Goal: Task Accomplishment & Management: Manage account settings

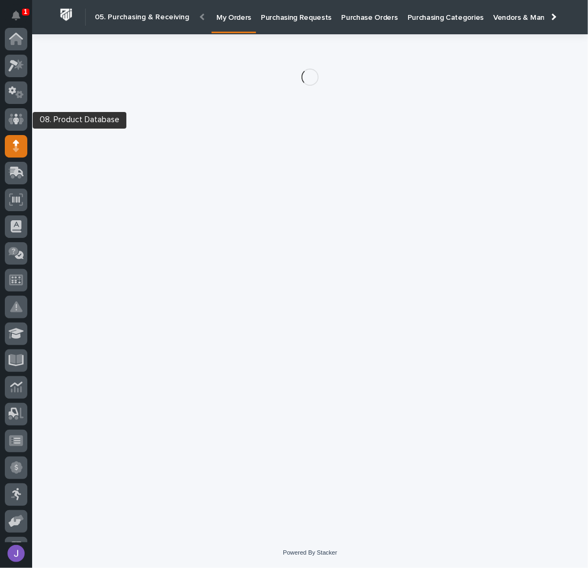
scroll to position [107, 0]
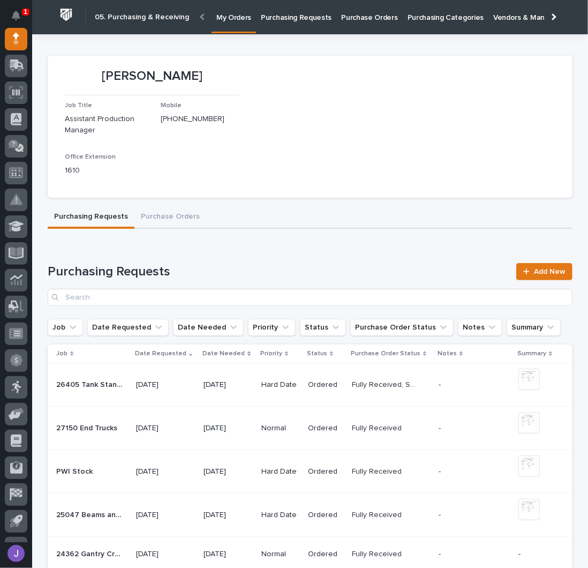
click at [302, 17] on p "Purchasing Requests" at bounding box center [296, 11] width 71 height 22
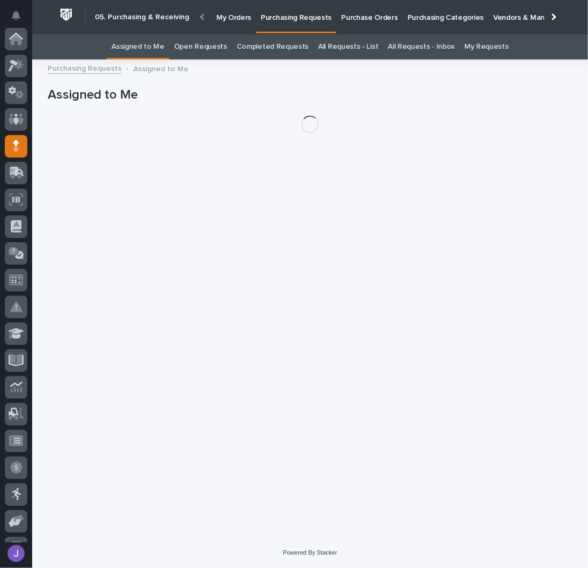
scroll to position [107, 0]
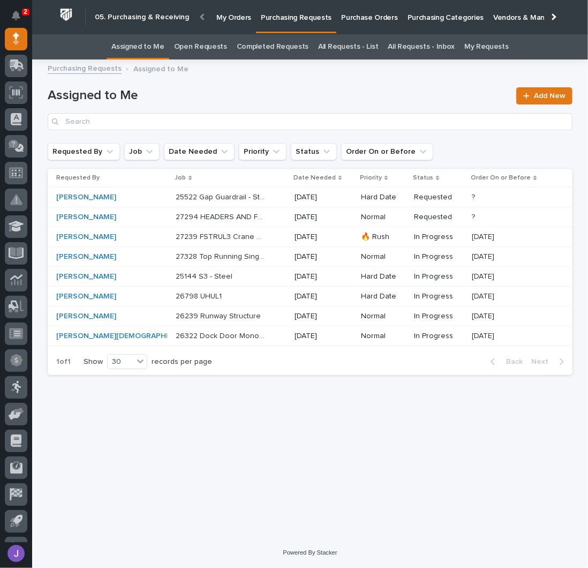
drag, startPoint x: 282, startPoint y: 82, endPoint x: 262, endPoint y: 91, distance: 21.6
click at [282, 82] on div "Assigned to Me Add New" at bounding box center [310, 104] width 525 height 77
click at [247, 400] on div "Loading... Saving… Loading... Saving… Assigned to Me Add New Requested By Job D…" at bounding box center [310, 288] width 536 height 444
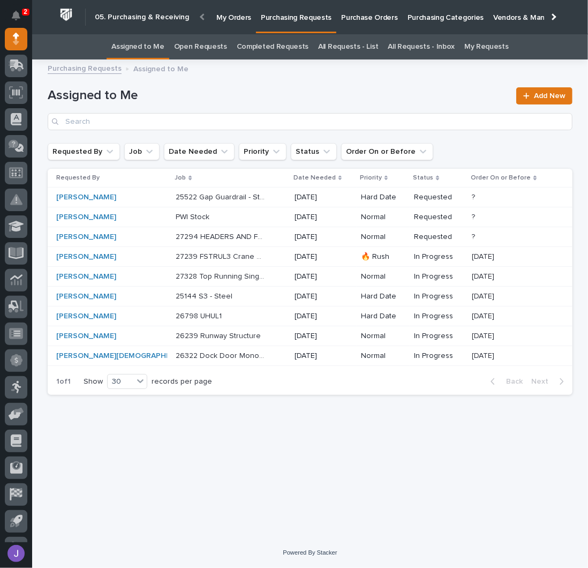
click at [364, 18] on p "Purchase Orders" at bounding box center [369, 11] width 56 height 22
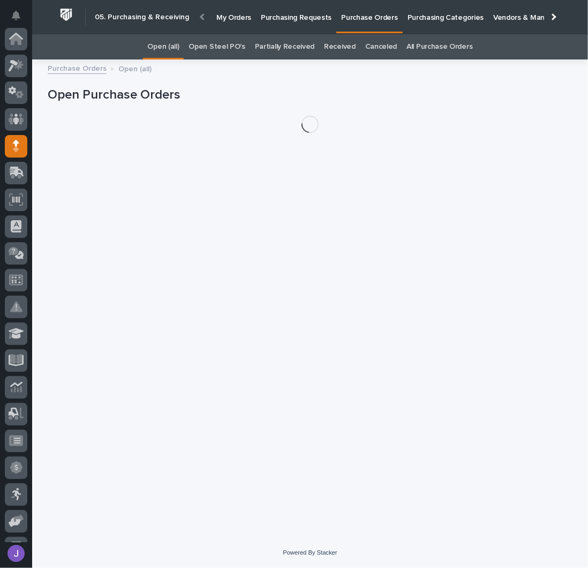
scroll to position [107, 0]
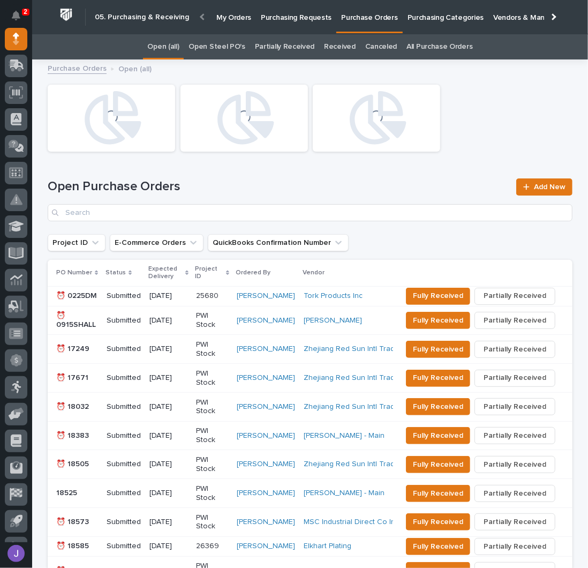
click at [229, 43] on link "Open Steel PO's" at bounding box center [217, 46] width 56 height 25
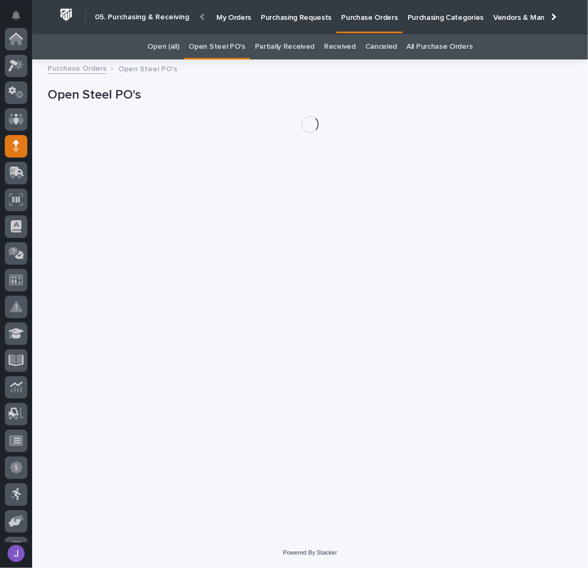
scroll to position [107, 0]
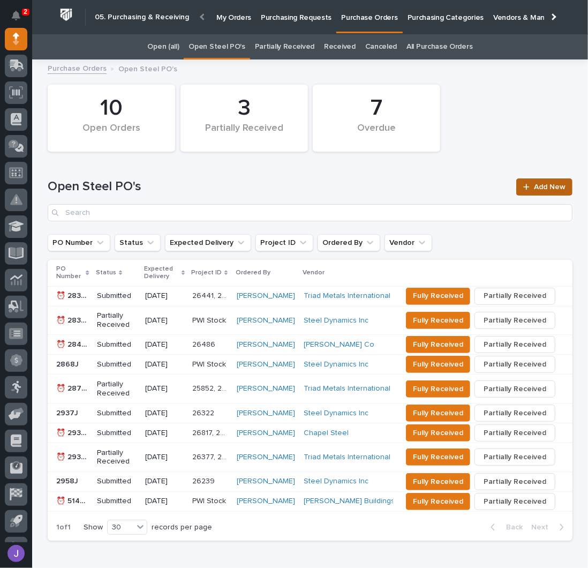
click at [530, 184] on div at bounding box center [528, 186] width 11 height 7
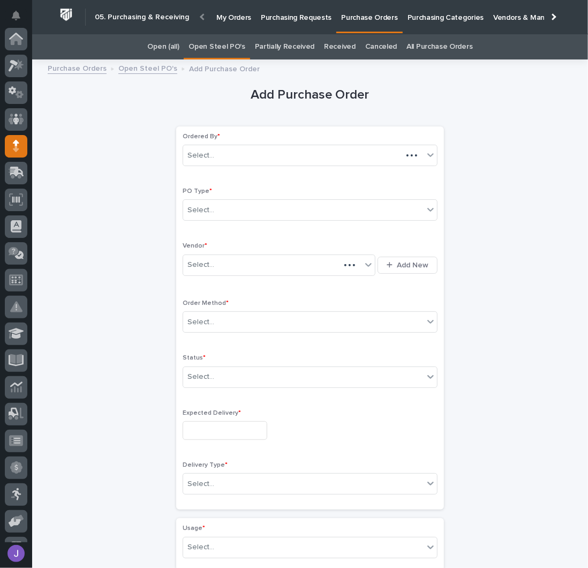
scroll to position [107, 0]
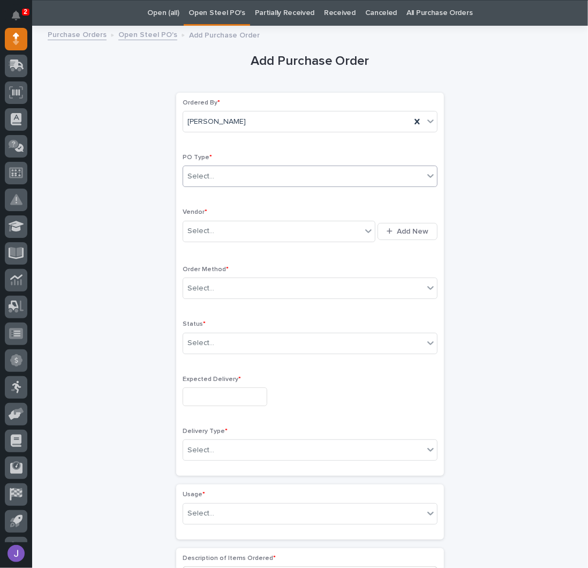
click at [221, 177] on div "Select..." at bounding box center [303, 177] width 240 height 18
click at [215, 225] on div at bounding box center [215, 230] width 1 height 11
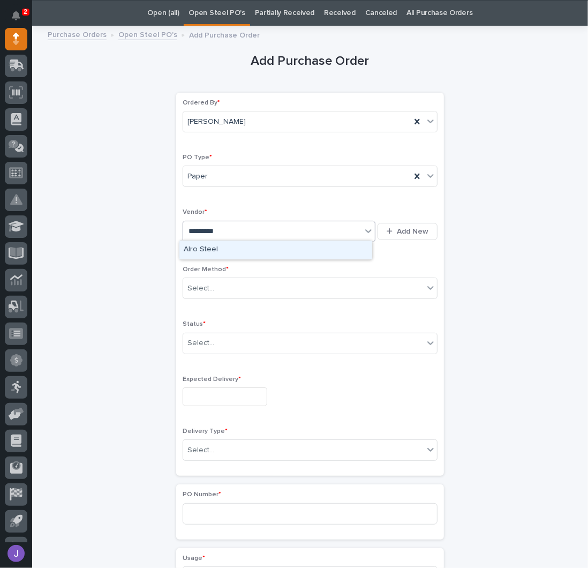
type input "**********"
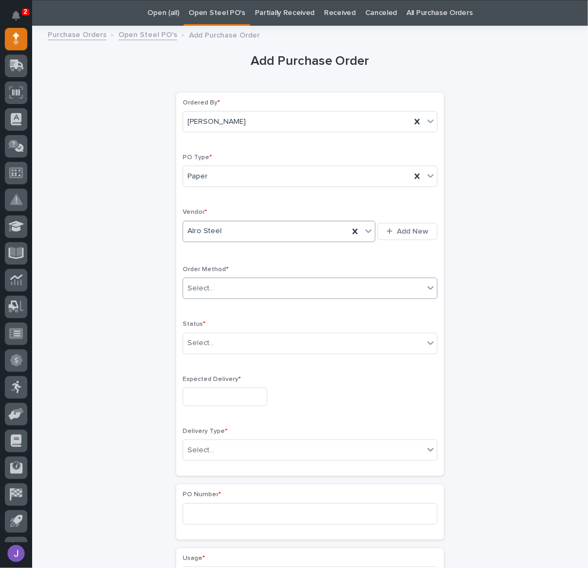
click at [207, 287] on div "Select..." at bounding box center [200, 288] width 27 height 11
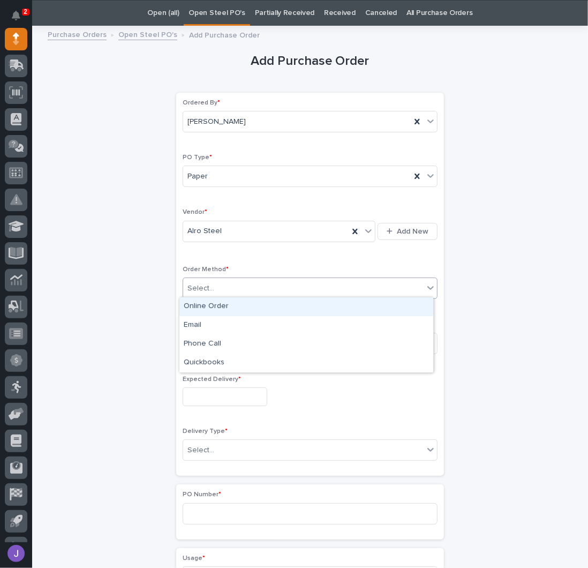
click at [201, 304] on div "Online Order" at bounding box center [306, 306] width 254 height 19
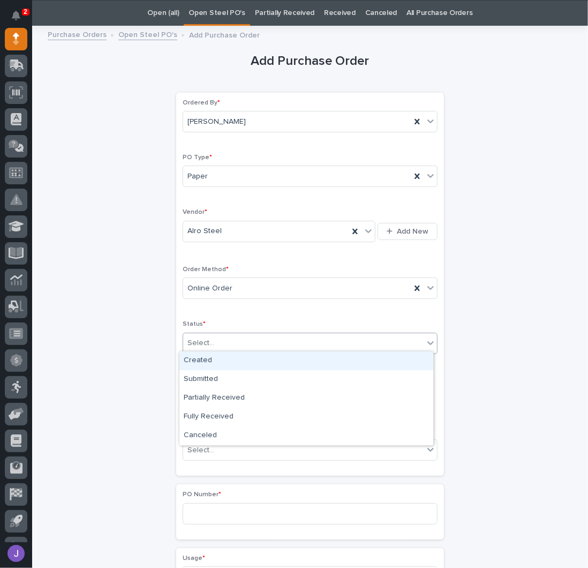
click at [200, 342] on div "Select..." at bounding box center [200, 342] width 27 height 11
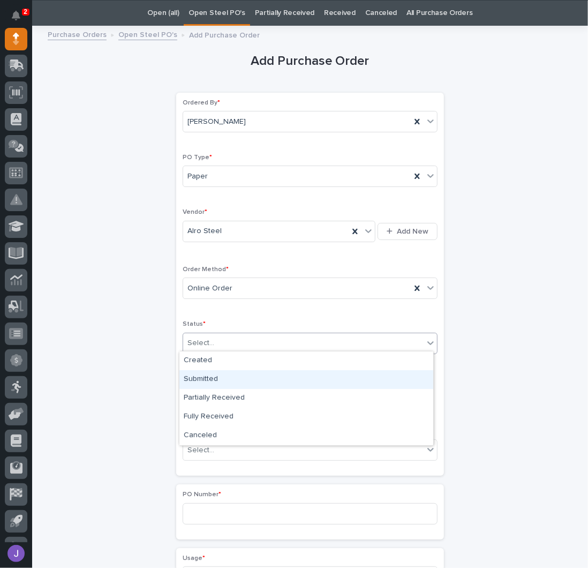
click at [205, 378] on div "Submitted" at bounding box center [306, 379] width 254 height 19
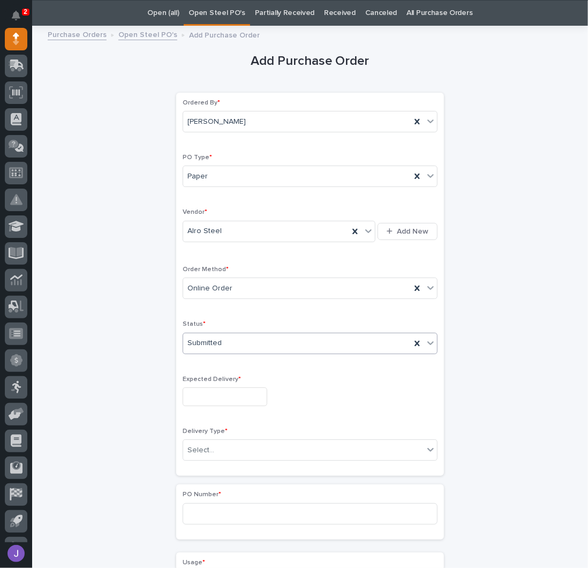
click at [205, 388] on input "text" at bounding box center [225, 396] width 85 height 19
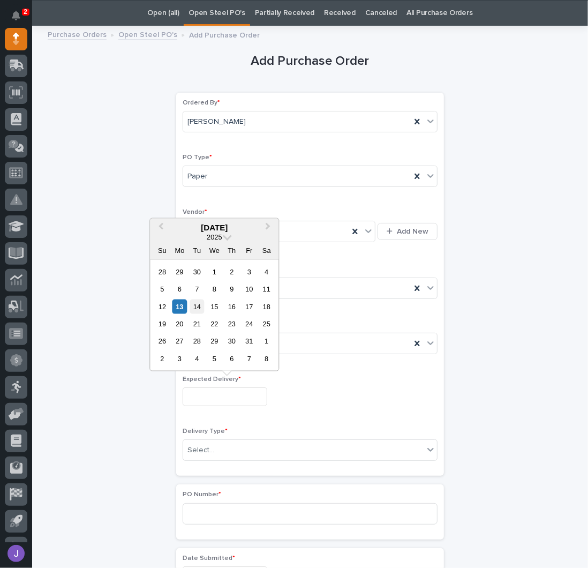
click at [200, 312] on div "14" at bounding box center [197, 306] width 14 height 14
type input "**********"
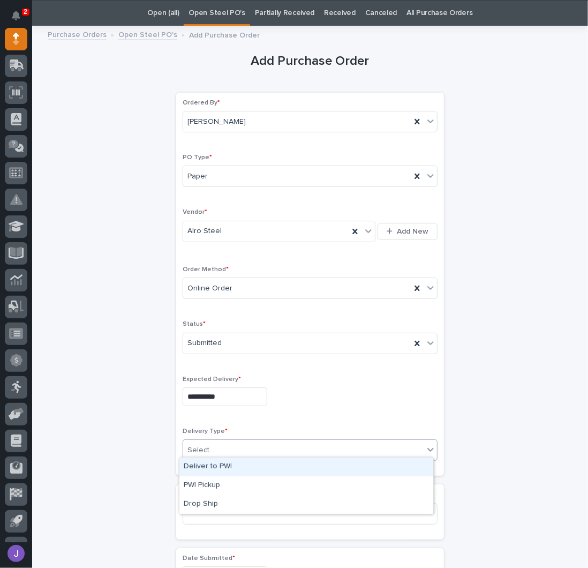
drag, startPoint x: 206, startPoint y: 439, endPoint x: 209, endPoint y: 450, distance: 12.2
click at [206, 441] on div "Select..." at bounding box center [303, 450] width 240 height 18
click at [212, 465] on div "Deliver to PWI" at bounding box center [306, 466] width 254 height 19
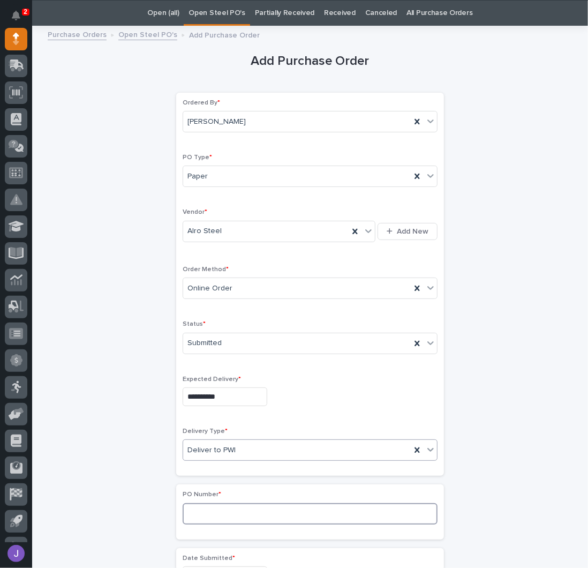
click at [206, 509] on input at bounding box center [310, 513] width 255 height 21
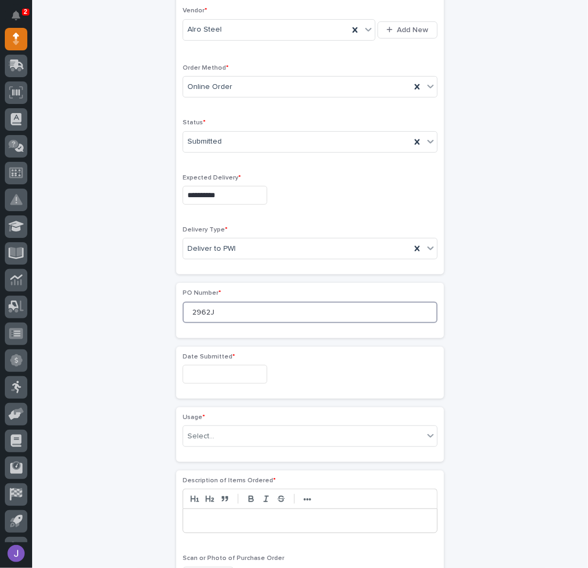
scroll to position [248, 0]
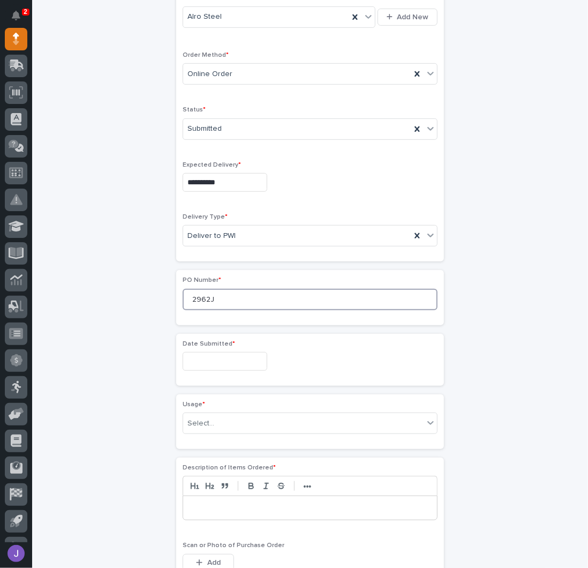
type input "2962J"
click at [210, 352] on input "text" at bounding box center [225, 361] width 85 height 19
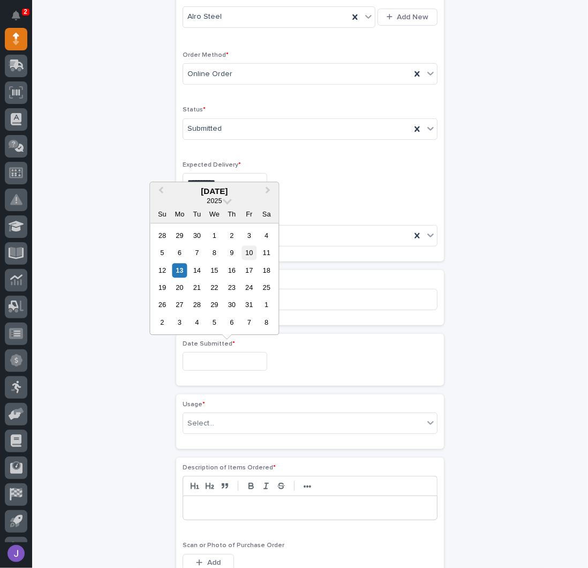
click at [247, 254] on div "10" at bounding box center [249, 252] width 14 height 14
type input "**********"
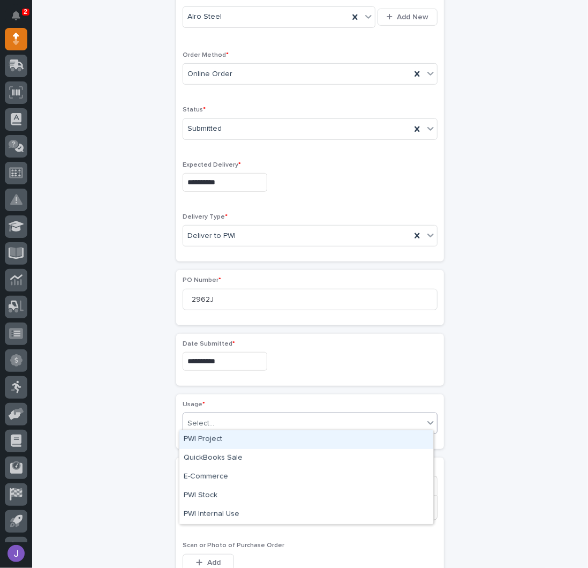
click at [206, 420] on div "Select..." at bounding box center [200, 423] width 27 height 11
click at [206, 442] on div "PWI Project" at bounding box center [306, 439] width 254 height 19
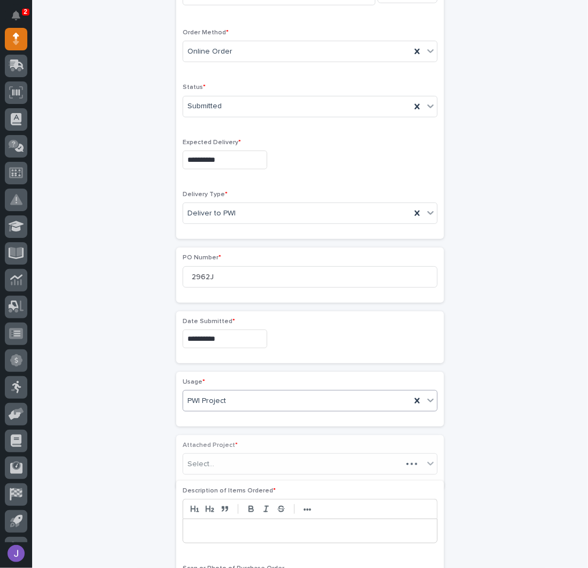
scroll to position [280, 0]
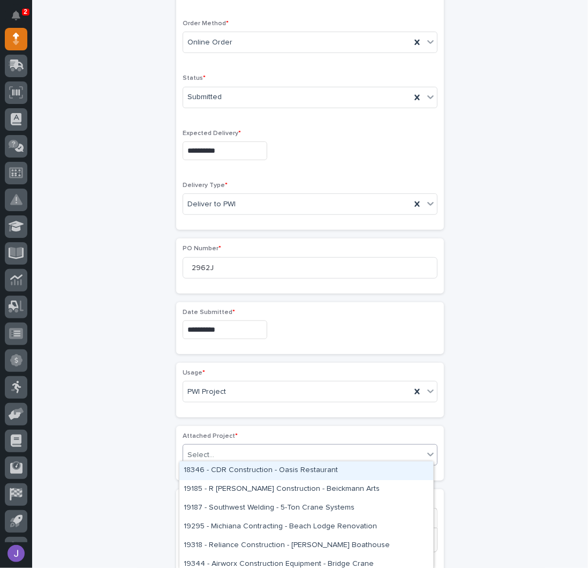
click at [208, 450] on div "Select..." at bounding box center [200, 454] width 27 height 11
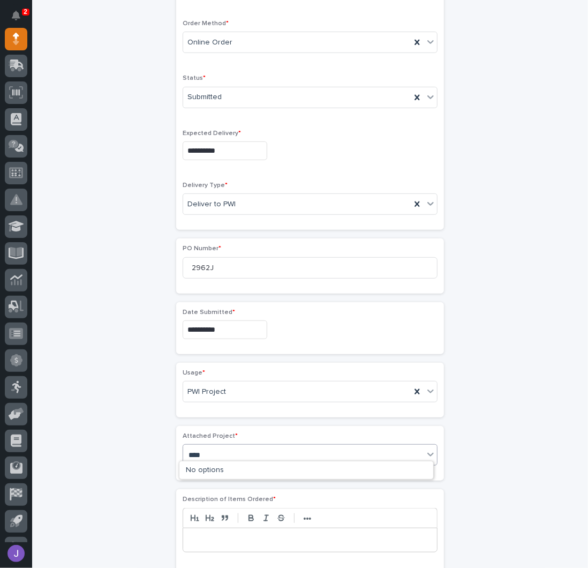
type input "*****"
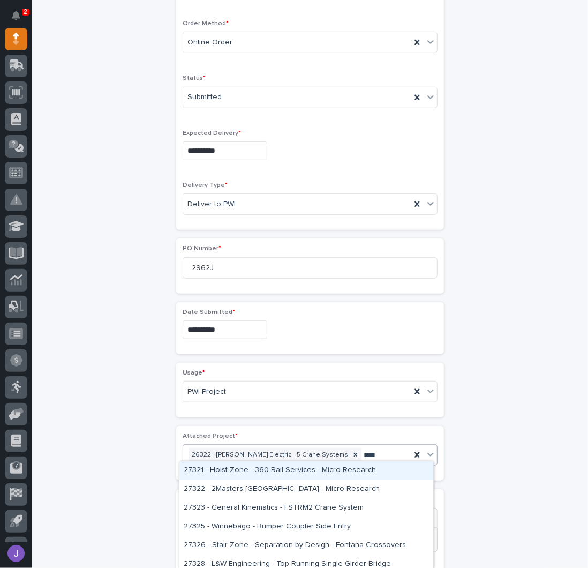
type input "*****"
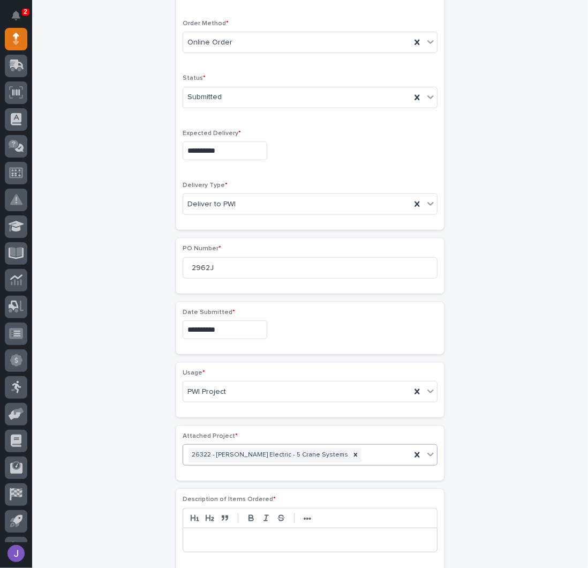
scroll to position [287, 0]
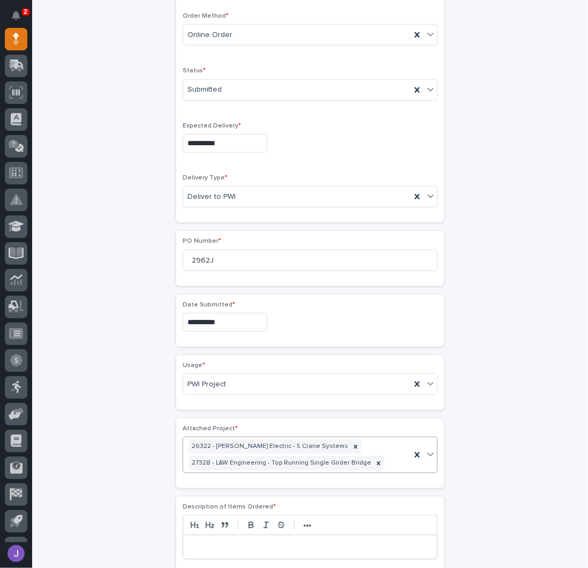
click at [206, 547] on p at bounding box center [310, 546] width 238 height 11
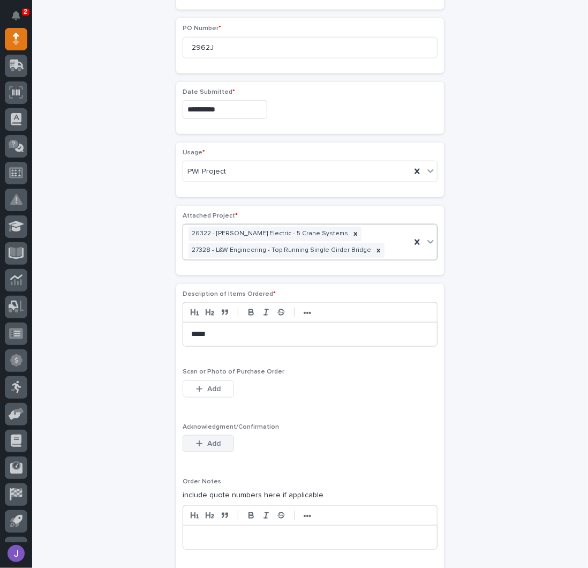
scroll to position [501, 0]
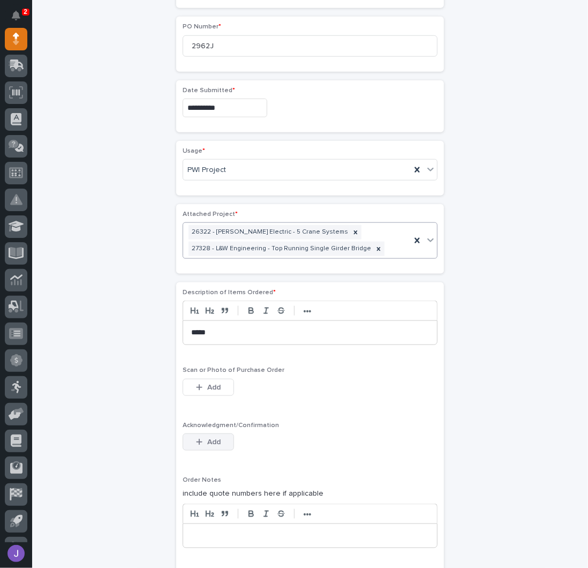
click at [196, 440] on icon "button" at bounding box center [199, 441] width 6 height 7
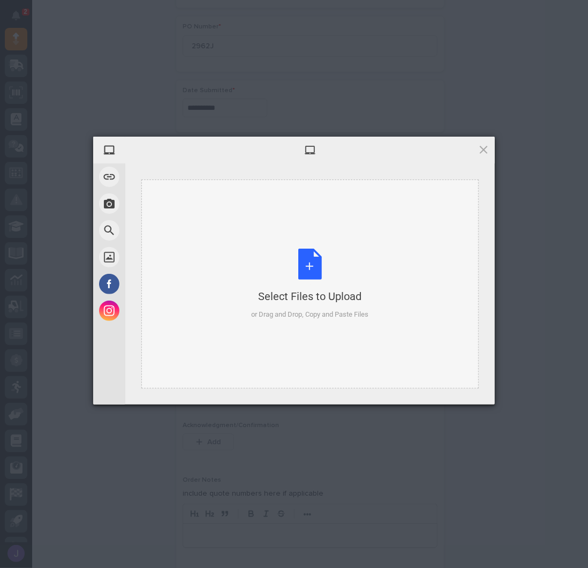
click at [325, 251] on div "Select Files to Upload or Drag and Drop, Copy and Paste Files" at bounding box center [310, 283] width 117 height 71
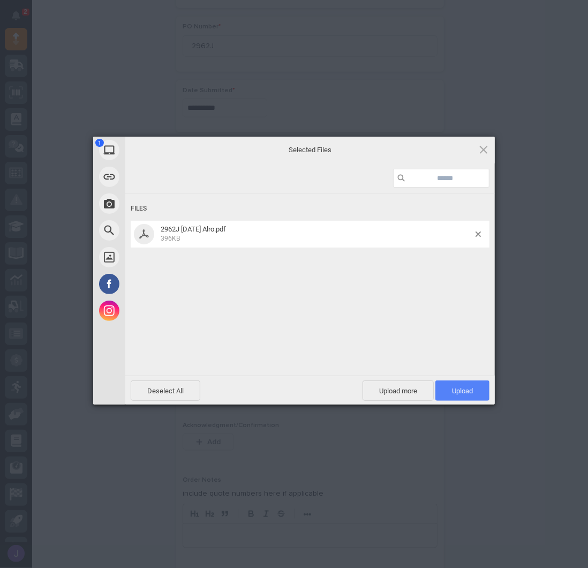
click at [450, 392] on span "Upload 1" at bounding box center [462, 390] width 54 height 20
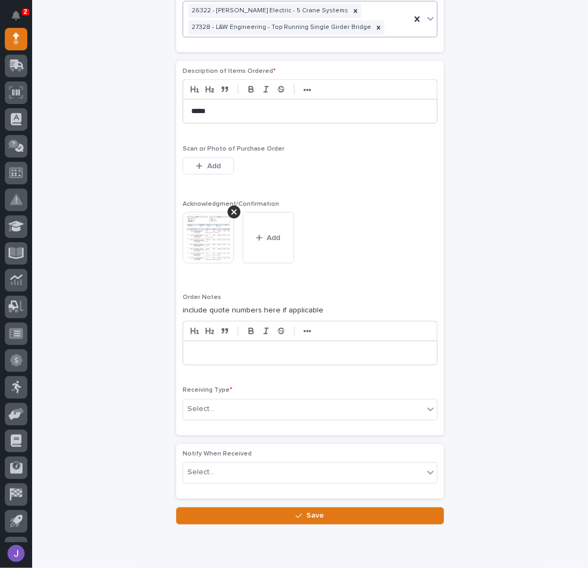
scroll to position [735, 0]
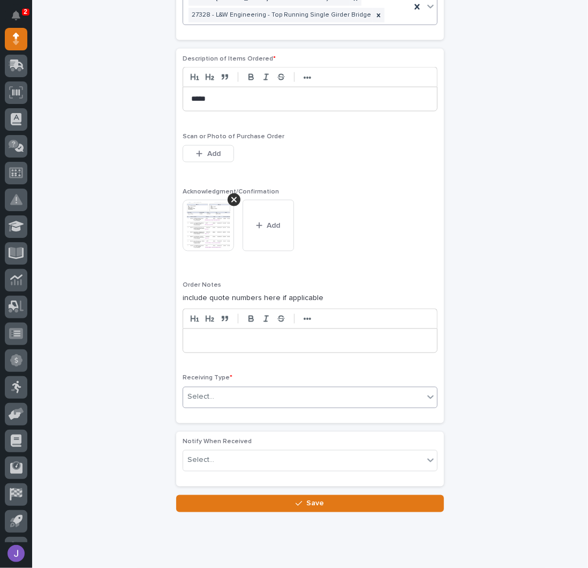
click at [216, 391] on div "Select..." at bounding box center [303, 397] width 240 height 18
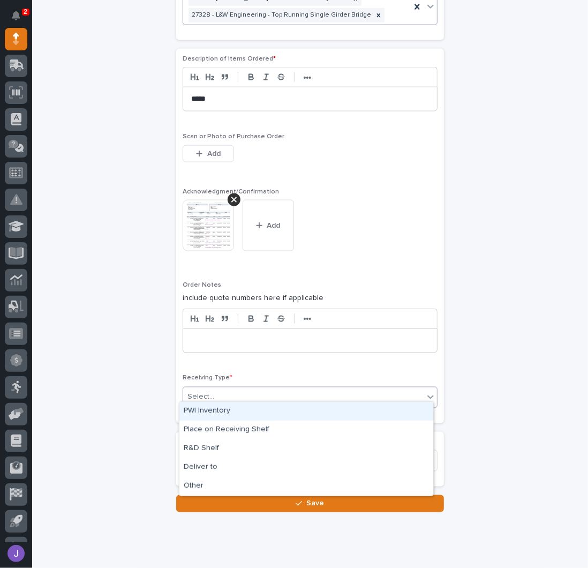
click at [208, 416] on div "PWI Inventory" at bounding box center [306, 411] width 254 height 19
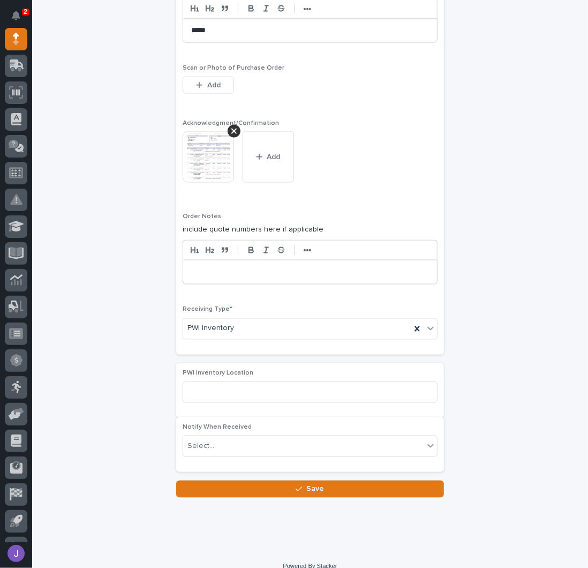
scroll to position [804, 0]
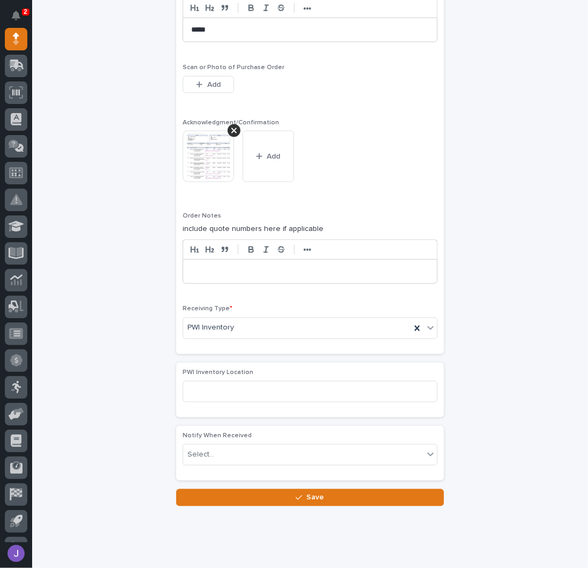
click at [237, 489] on button "Save" at bounding box center [310, 497] width 268 height 17
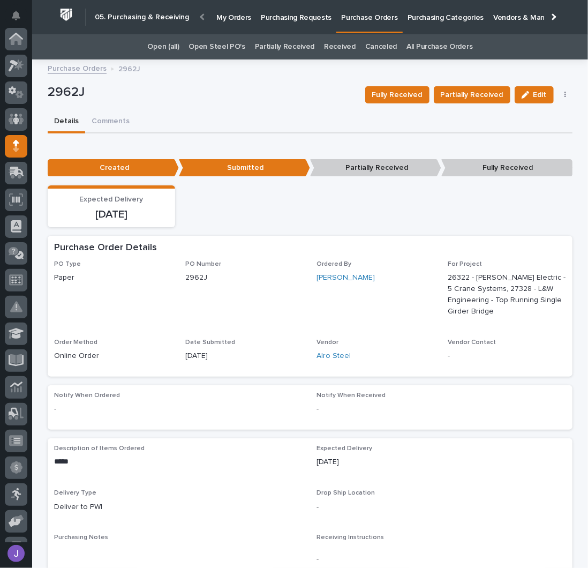
scroll to position [107, 0]
click at [224, 42] on link "Open Steel PO's" at bounding box center [217, 46] width 56 height 25
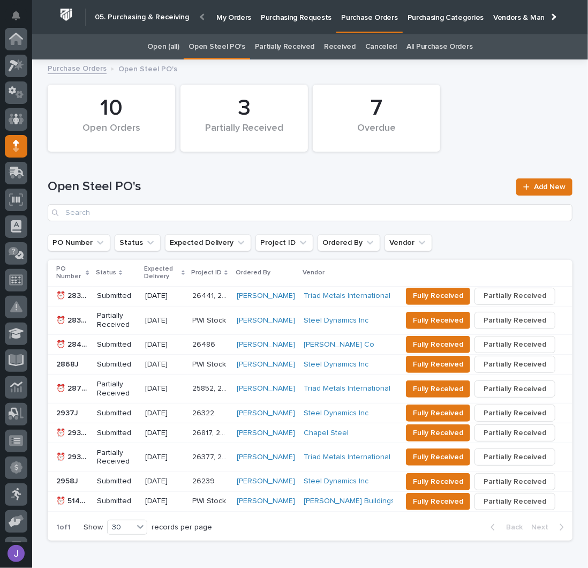
scroll to position [107, 0]
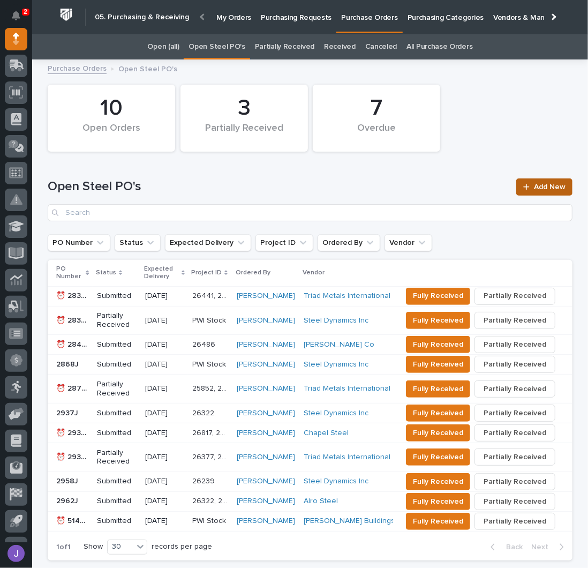
click at [539, 184] on span "Add New" at bounding box center [550, 186] width 32 height 7
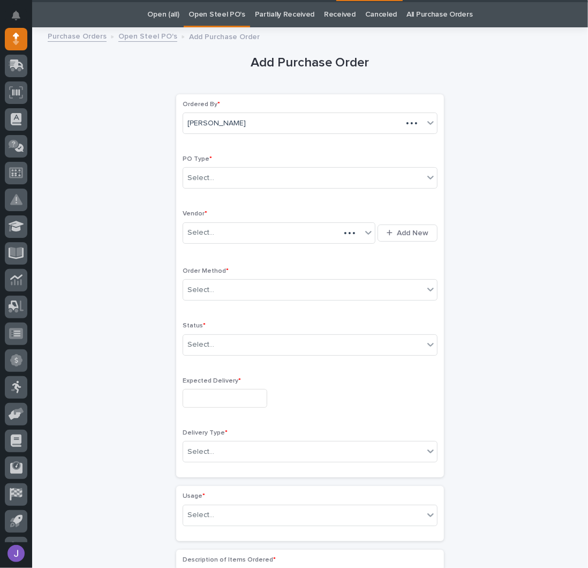
scroll to position [34, 0]
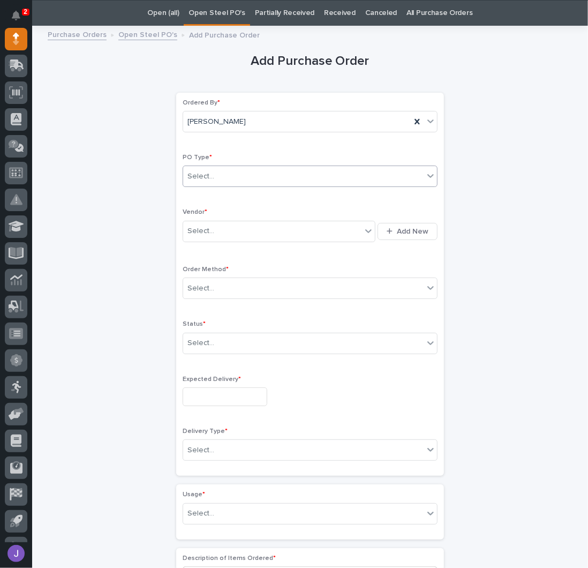
click at [232, 173] on div "Select..." at bounding box center [303, 177] width 240 height 18
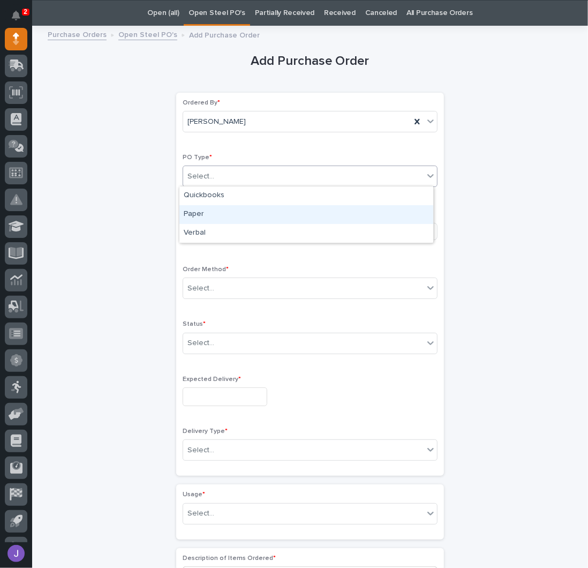
click at [195, 211] on div "Paper" at bounding box center [306, 214] width 254 height 19
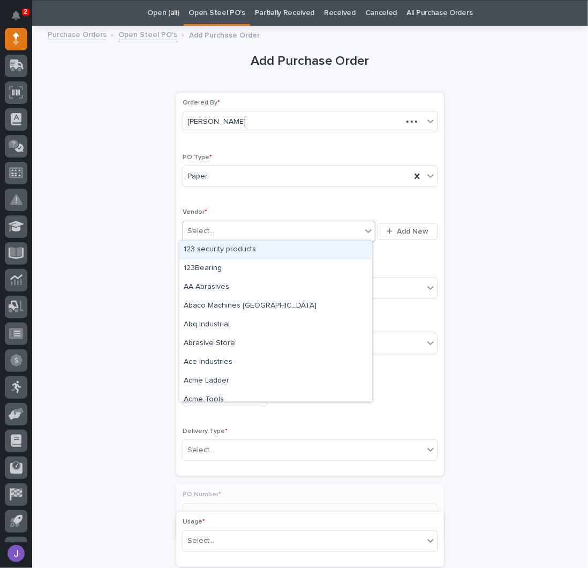
click at [204, 231] on div "Select..." at bounding box center [200, 230] width 27 height 11
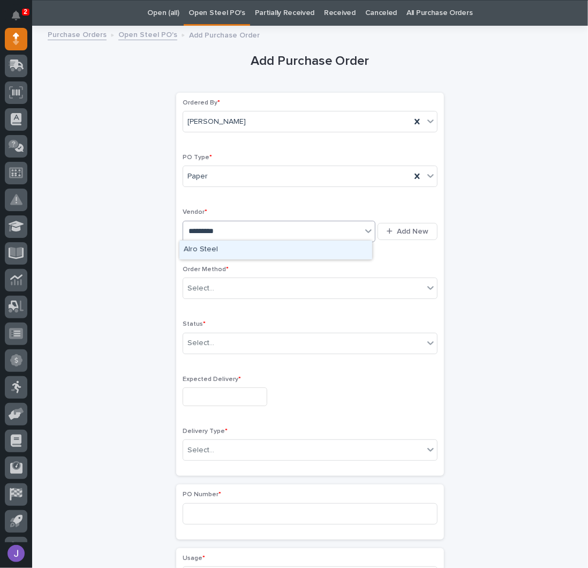
type input "**********"
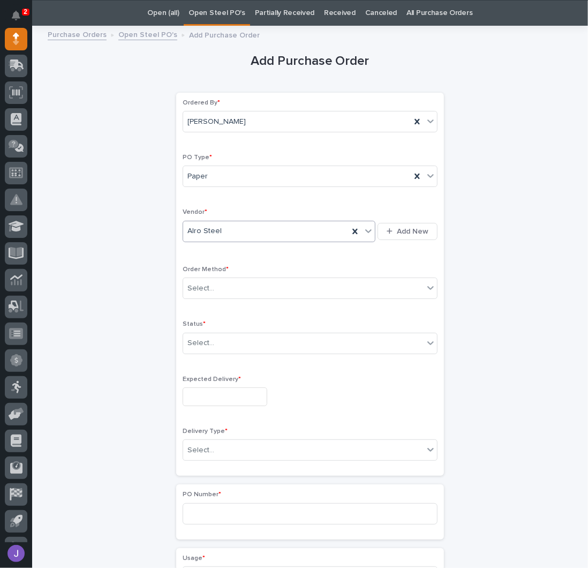
click at [215, 298] on div "Order Method * Select..." at bounding box center [310, 287] width 255 height 42
click at [214, 291] on div "Select..." at bounding box center [303, 289] width 240 height 18
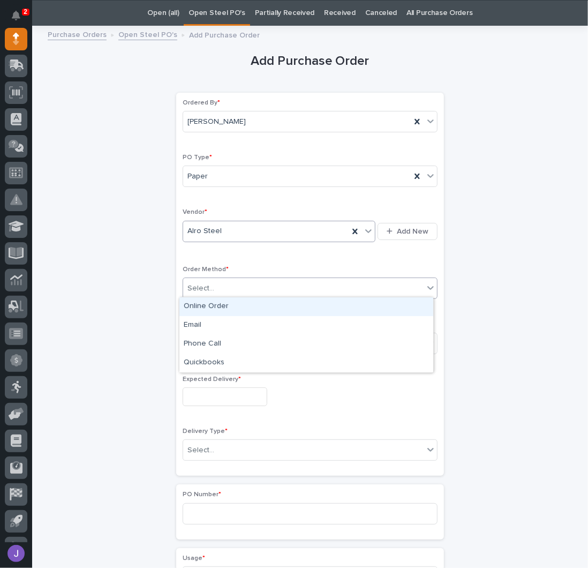
click at [209, 308] on div "Online Order" at bounding box center [306, 306] width 254 height 19
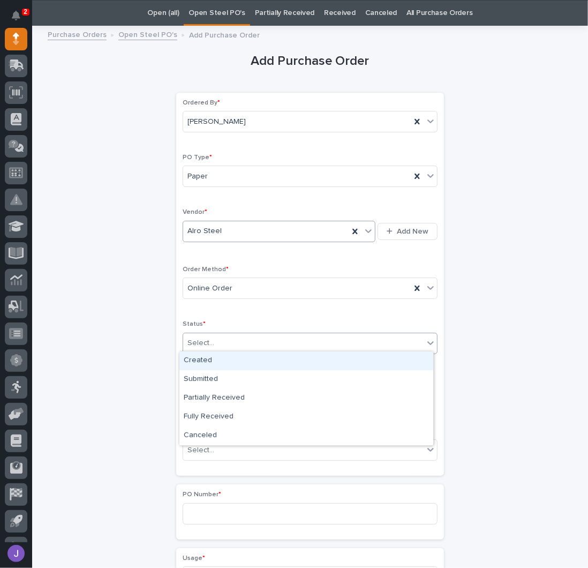
click at [202, 340] on div "Select..." at bounding box center [200, 342] width 27 height 11
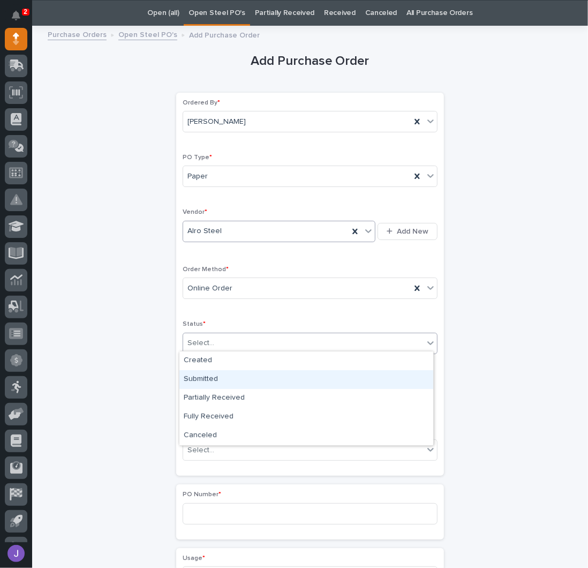
click at [206, 378] on div "Submitted" at bounding box center [306, 379] width 254 height 19
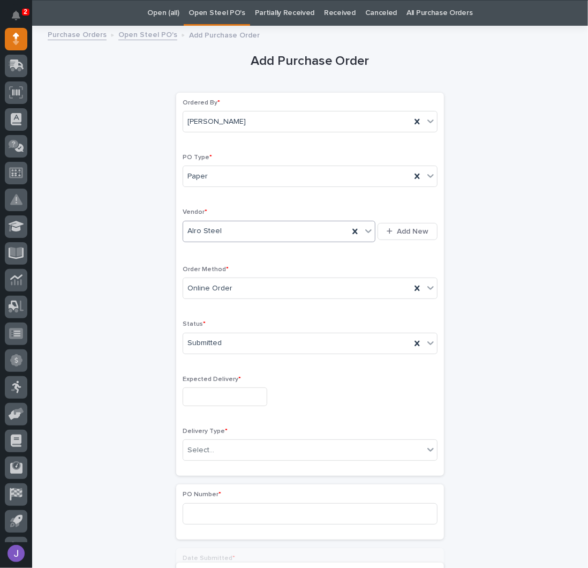
click at [210, 403] on div "Expected Delivery *" at bounding box center [310, 394] width 255 height 39
click at [209, 398] on input "text" at bounding box center [225, 396] width 85 height 19
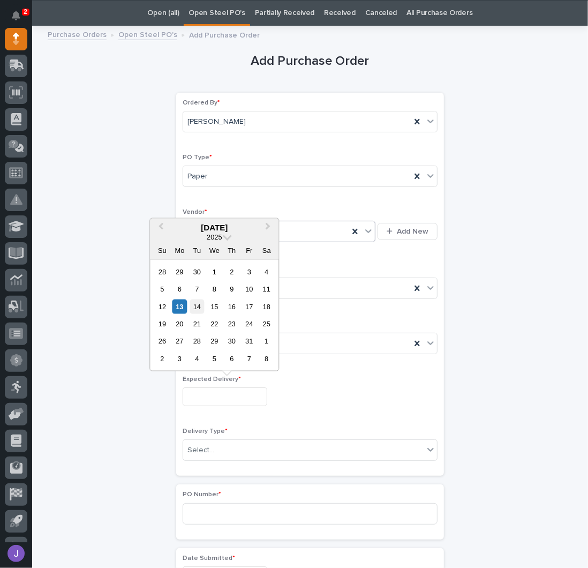
click at [201, 309] on div "14" at bounding box center [197, 306] width 14 height 14
type input "**********"
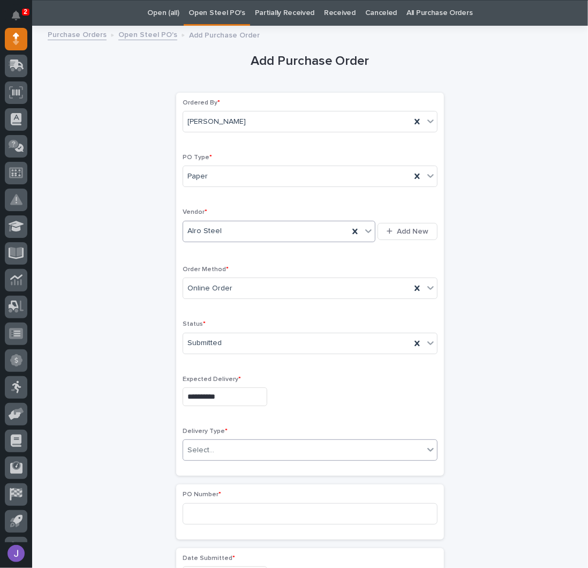
click at [215, 439] on div "Select..." at bounding box center [310, 449] width 255 height 21
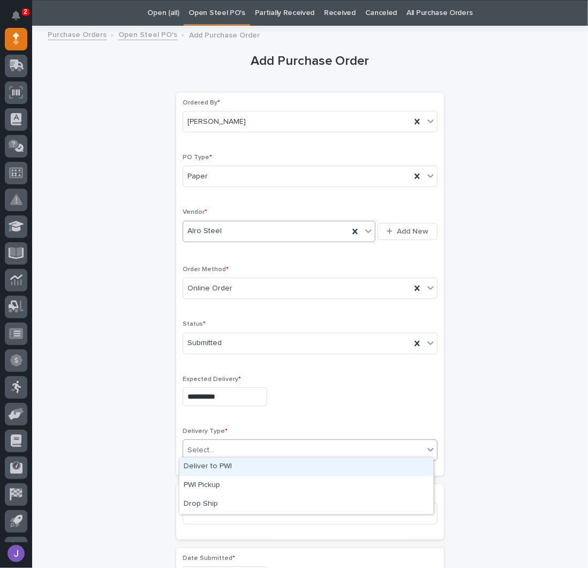
click at [211, 467] on div "Deliver to PWI" at bounding box center [306, 466] width 254 height 19
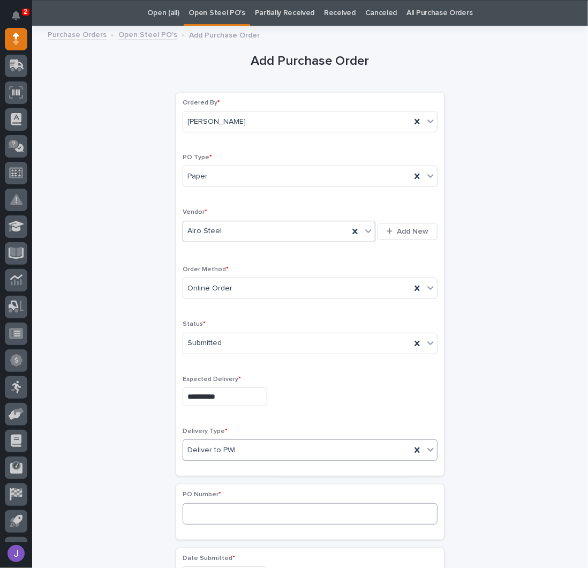
click at [195, 499] on div "PO Number *" at bounding box center [310, 512] width 255 height 42
click at [160, 504] on div "**********" at bounding box center [310, 564] width 525 height 1064
click at [208, 491] on span "PO Number *" at bounding box center [202, 494] width 39 height 6
click at [210, 507] on input at bounding box center [310, 513] width 255 height 21
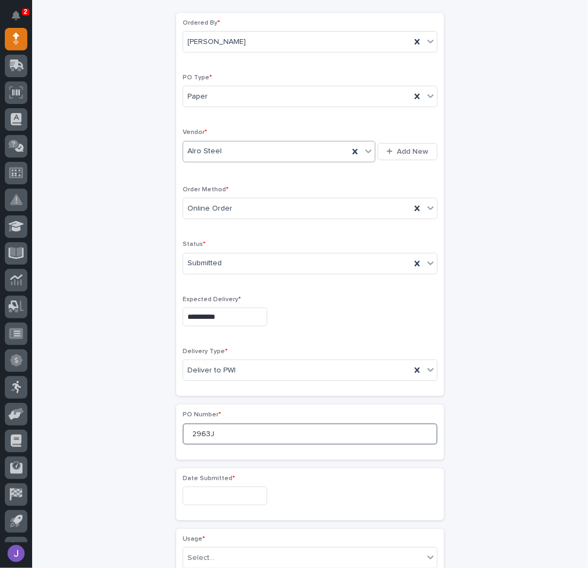
scroll to position [248, 0]
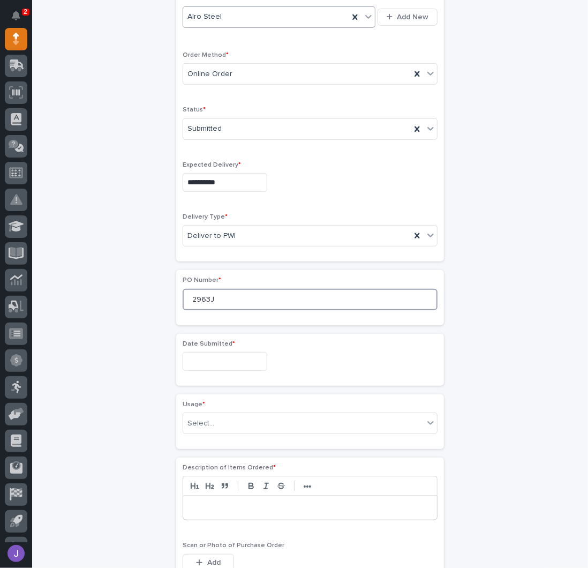
type input "2963J"
click at [230, 360] on input "text" at bounding box center [225, 361] width 85 height 19
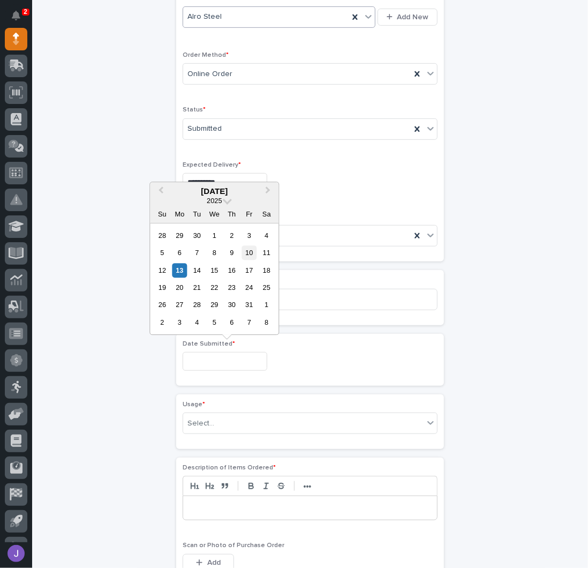
click at [249, 258] on div "10" at bounding box center [249, 252] width 14 height 14
type input "**********"
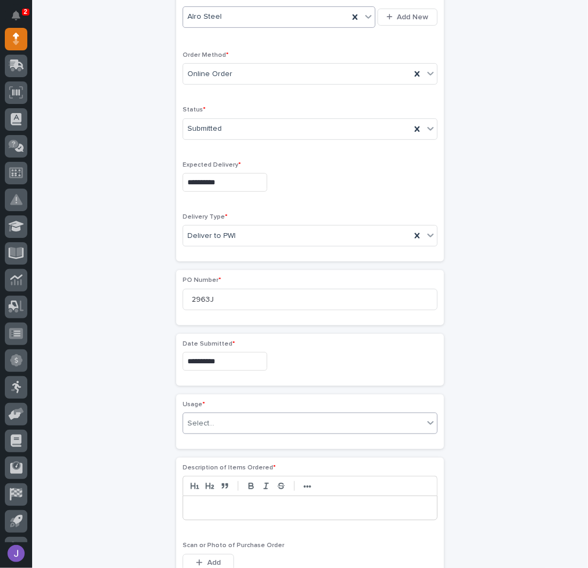
click at [212, 418] on div "Select..." at bounding box center [303, 424] width 240 height 18
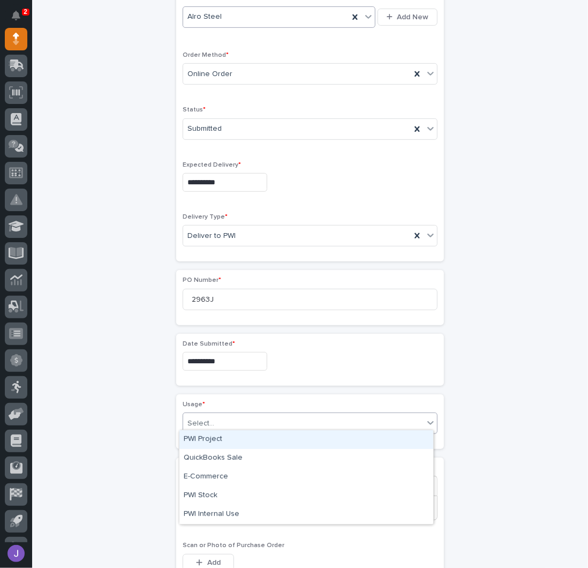
click at [203, 440] on div "PWI Project" at bounding box center [306, 439] width 254 height 19
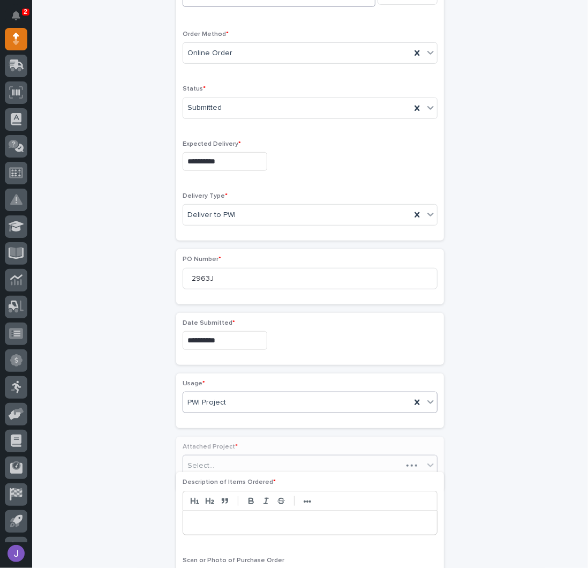
scroll to position [280, 0]
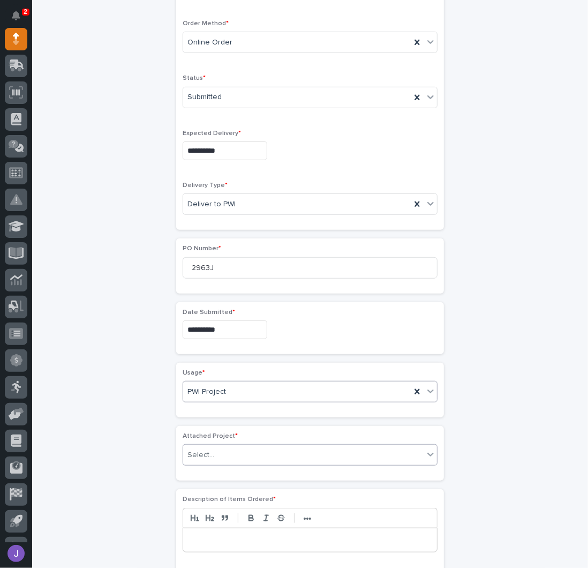
click at [200, 451] on div "Select..." at bounding box center [200, 454] width 27 height 11
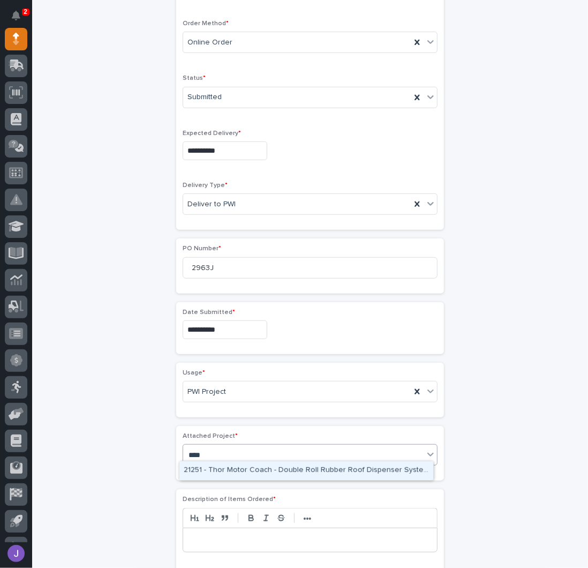
type input "*****"
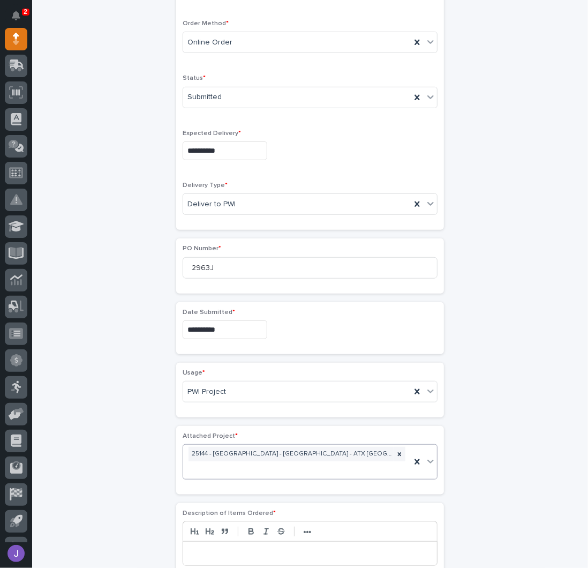
click at [99, 387] on div "**********" at bounding box center [310, 356] width 525 height 1141
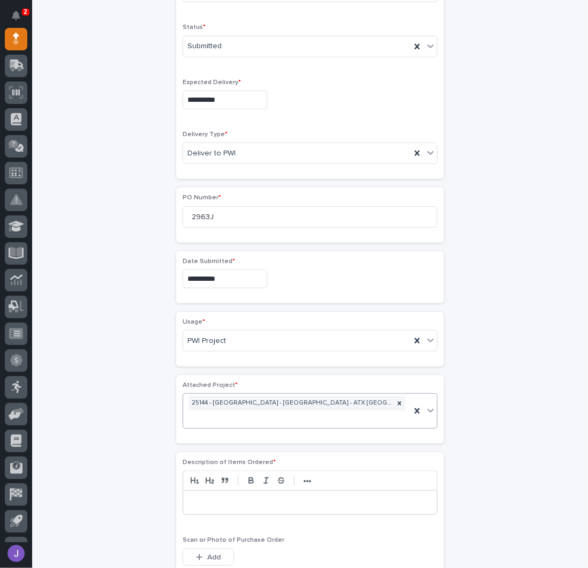
scroll to position [423, 0]
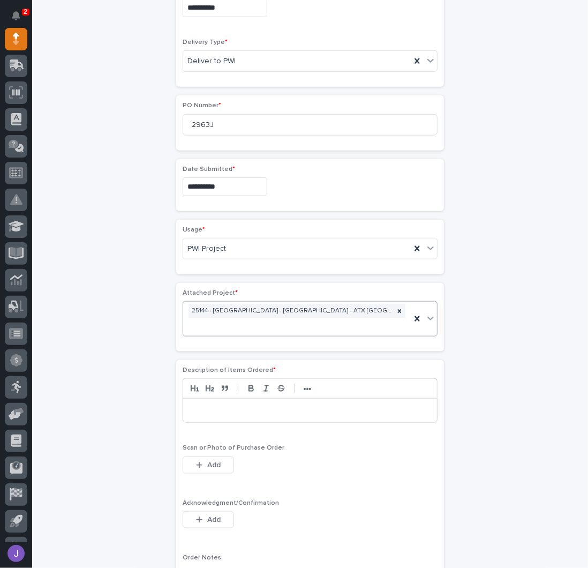
click at [210, 405] on p at bounding box center [310, 410] width 238 height 11
click at [221, 511] on button "Add" at bounding box center [208, 519] width 51 height 17
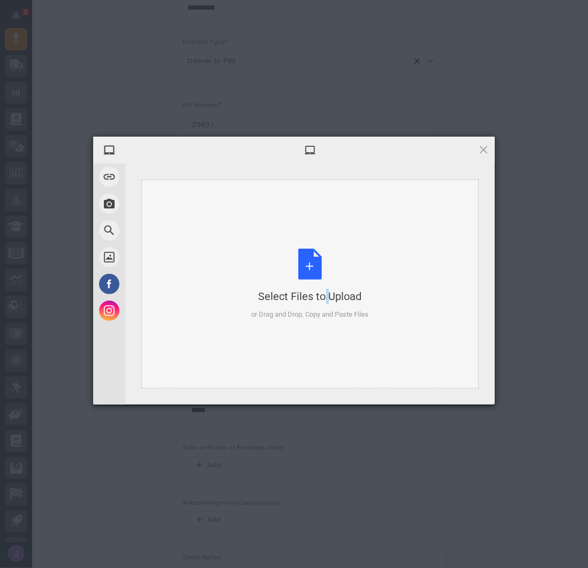
click at [303, 267] on div "Select Files to Upload or Drag and Drop, Copy and Paste Files" at bounding box center [310, 283] width 117 height 71
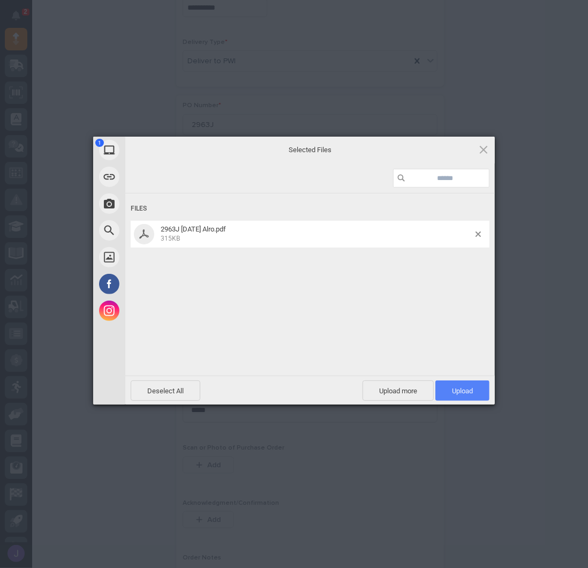
click at [465, 383] on span "Upload 1" at bounding box center [462, 390] width 54 height 20
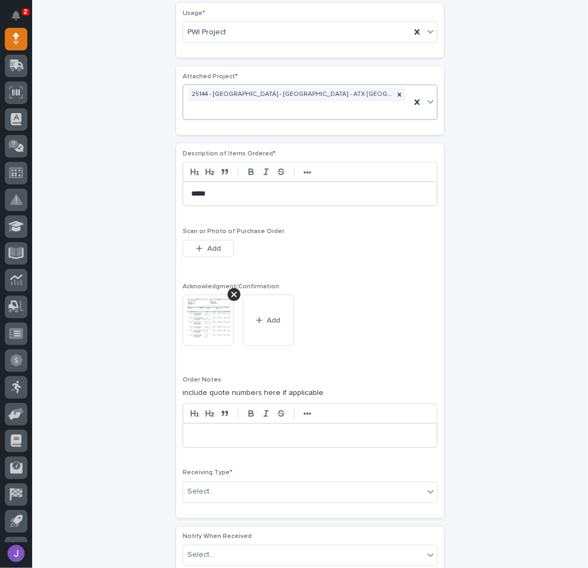
scroll to position [727, 0]
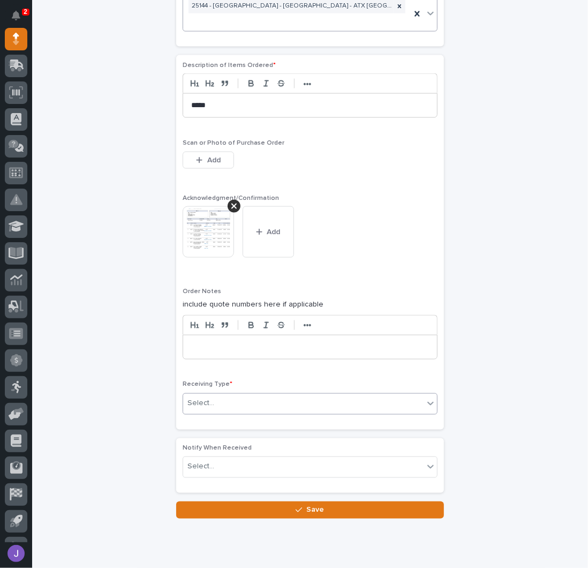
click at [214, 395] on div "Select..." at bounding box center [303, 404] width 240 height 18
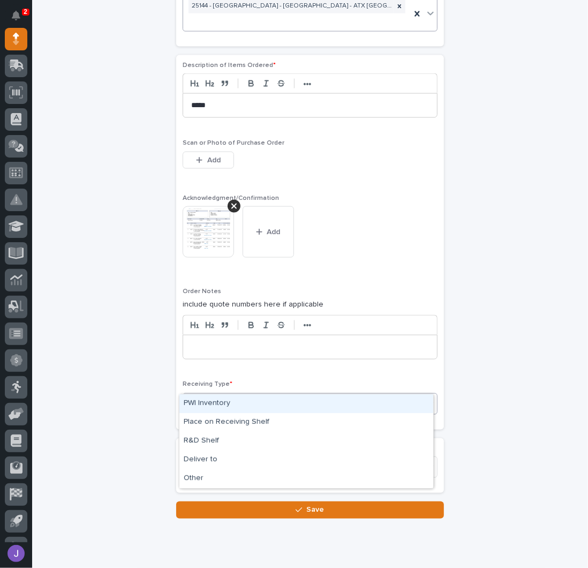
click at [217, 405] on div "PWI Inventory" at bounding box center [306, 403] width 254 height 19
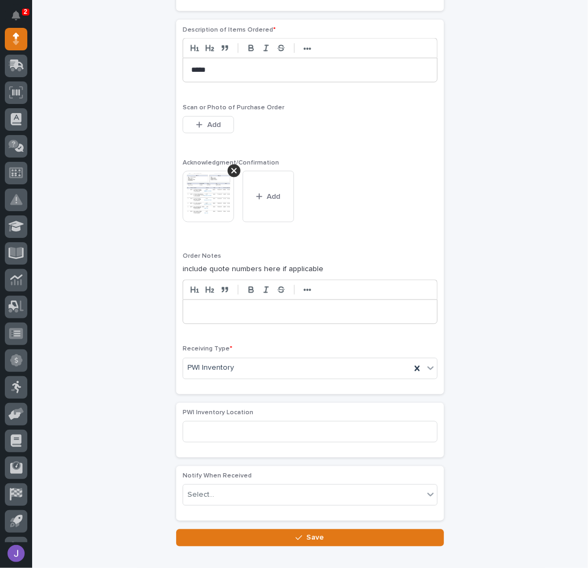
scroll to position [768, 0]
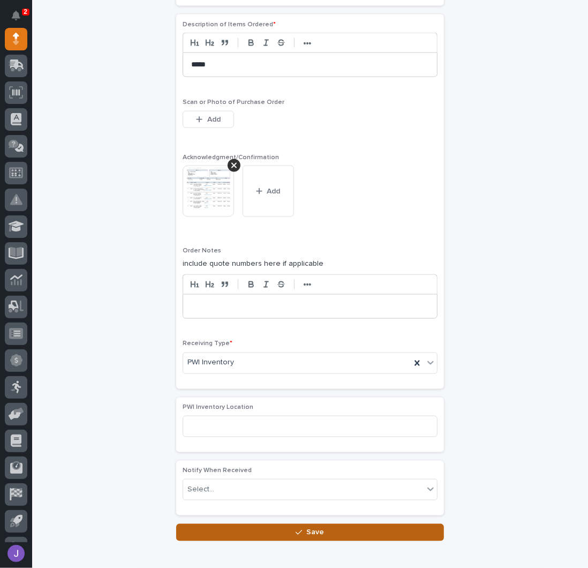
click at [230, 524] on button "Save" at bounding box center [310, 532] width 268 height 17
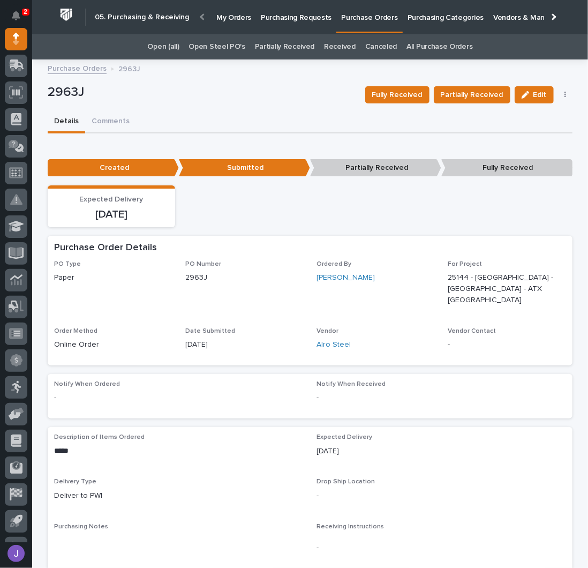
click at [282, 13] on p "Purchasing Requests" at bounding box center [296, 11] width 71 height 22
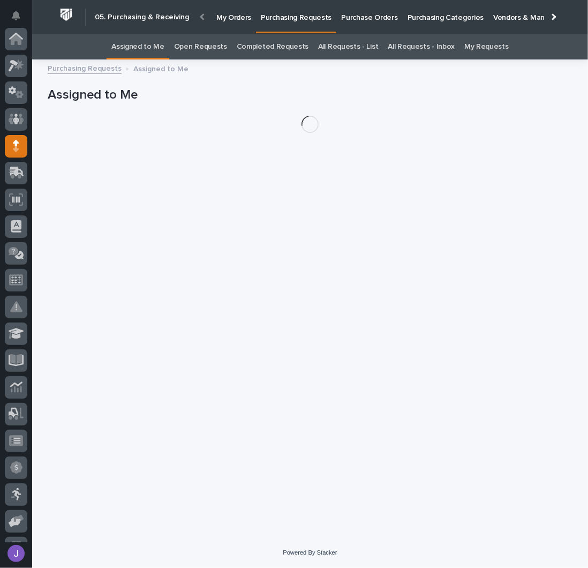
scroll to position [107, 0]
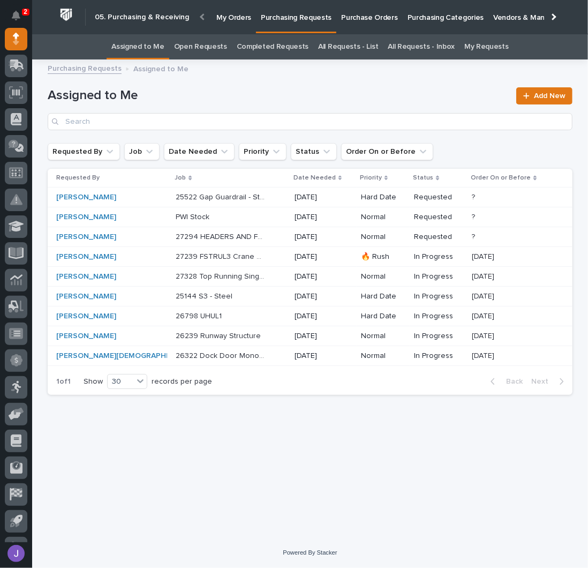
click at [213, 294] on p at bounding box center [220, 296] width 89 height 9
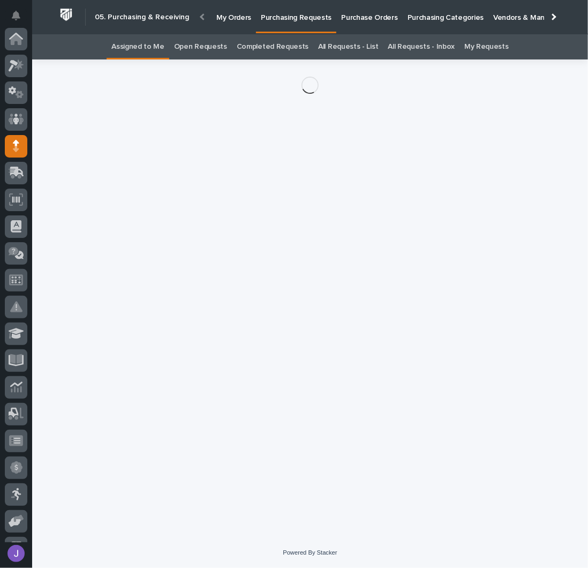
scroll to position [107, 0]
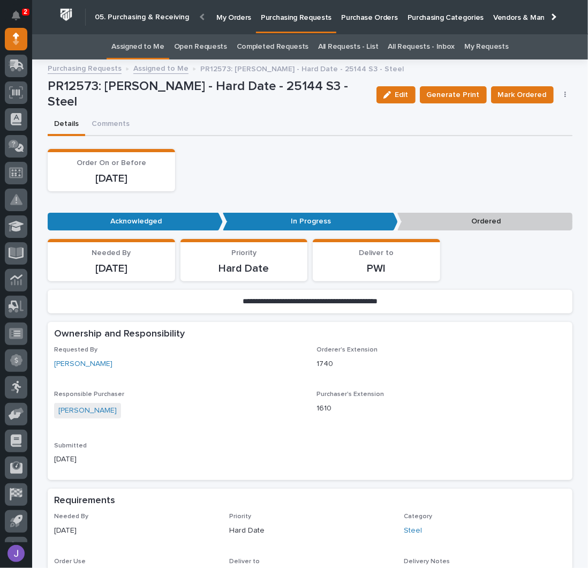
click at [564, 94] on icon "button" at bounding box center [565, 94] width 2 height 7
click at [537, 125] on button "Edit Linked PO's" at bounding box center [532, 133] width 71 height 17
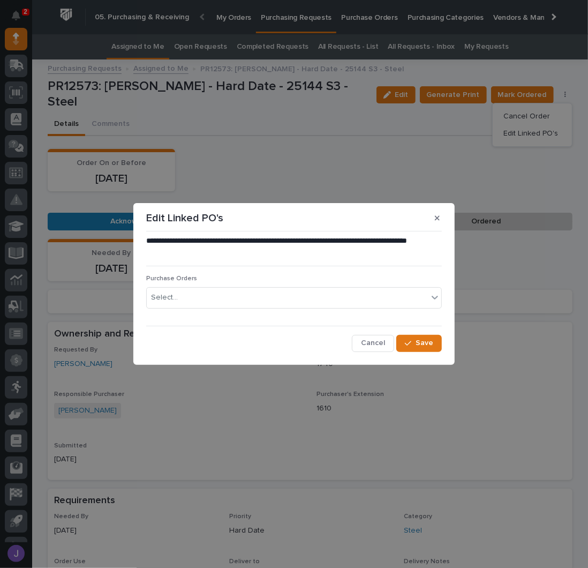
click at [255, 285] on div "Purchase Orders Select..." at bounding box center [294, 296] width 296 height 42
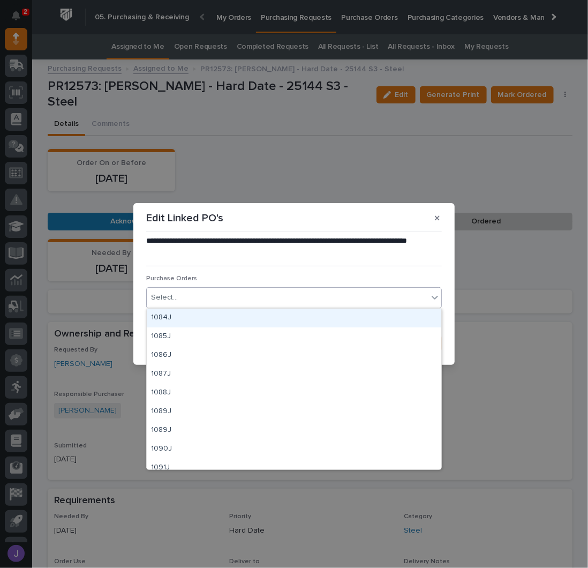
click at [252, 289] on div "Select..." at bounding box center [287, 298] width 281 height 18
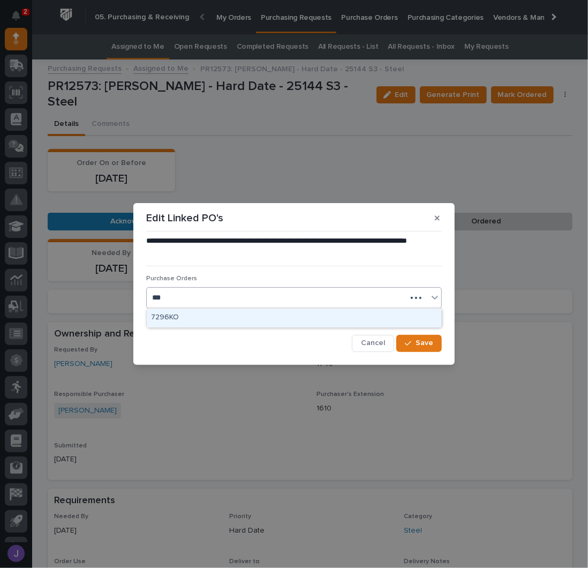
type input "****"
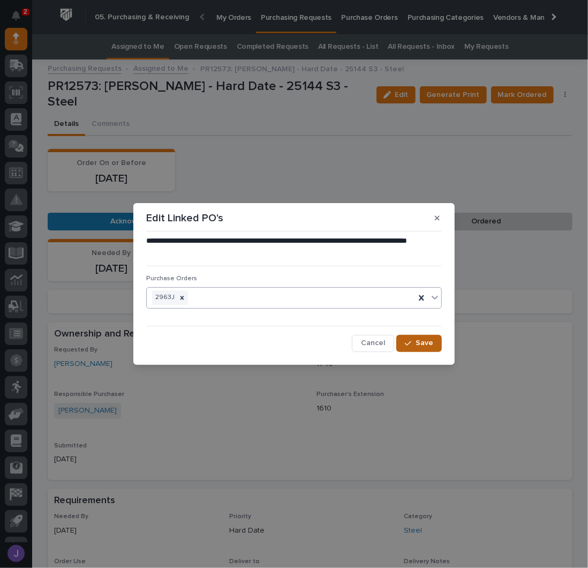
click at [432, 349] on button "Save" at bounding box center [419, 343] width 46 height 17
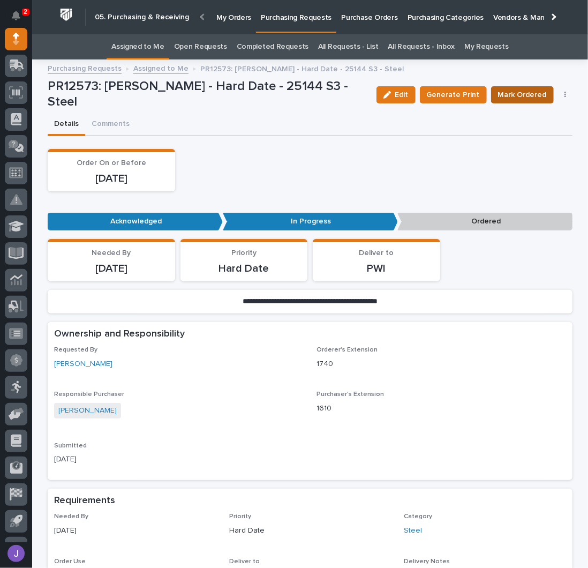
click at [518, 95] on span "Mark Ordered" at bounding box center [522, 94] width 49 height 13
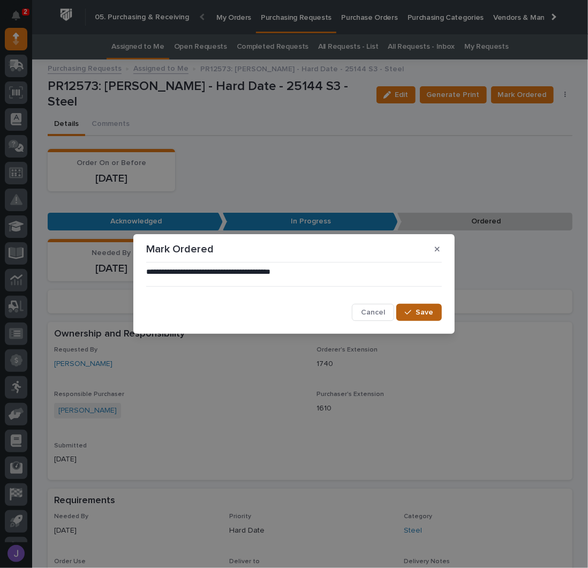
click at [418, 305] on button "Save" at bounding box center [419, 312] width 46 height 17
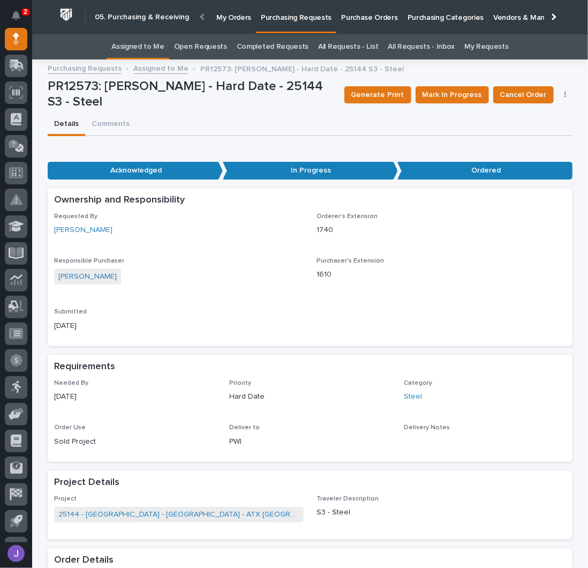
click at [140, 49] on link "Assigned to Me" at bounding box center [137, 46] width 53 height 25
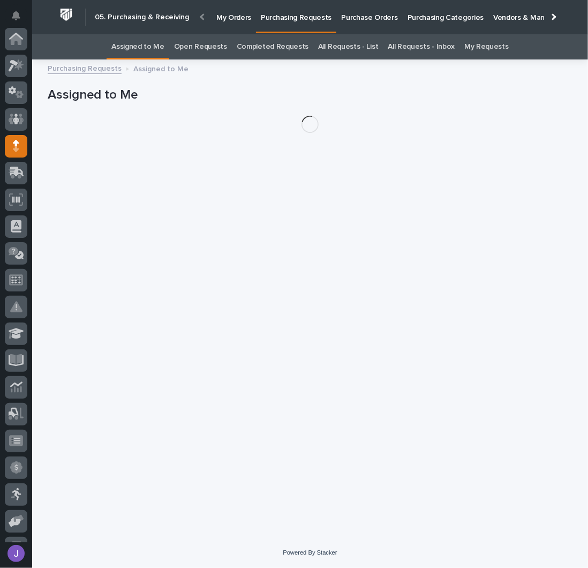
scroll to position [107, 0]
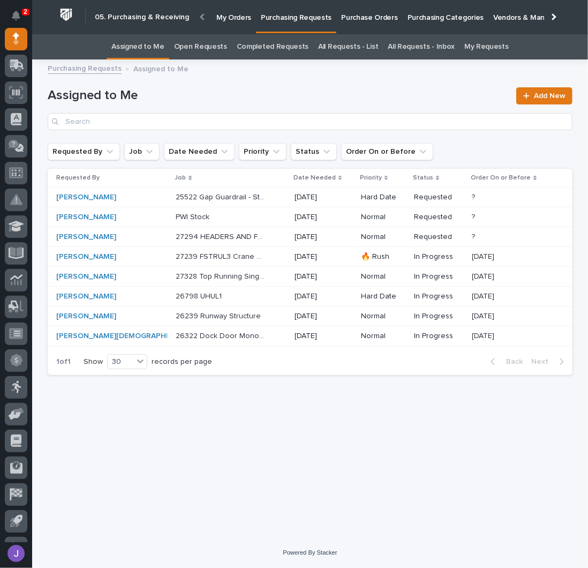
click at [268, 313] on div "26239 Runway Structure 26239 Runway Structure" at bounding box center [231, 316] width 110 height 18
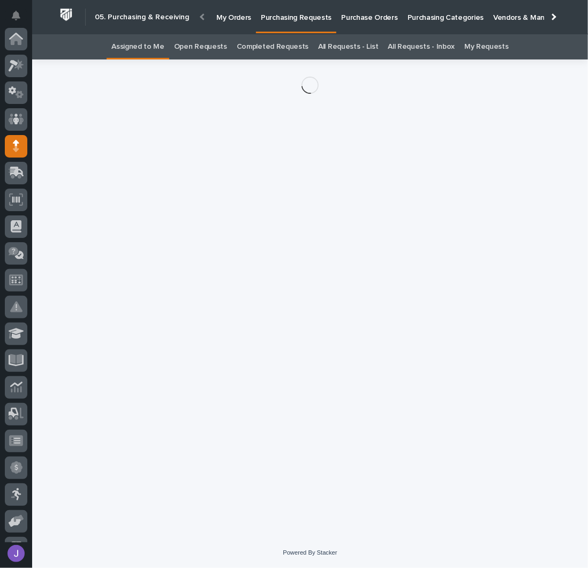
scroll to position [107, 0]
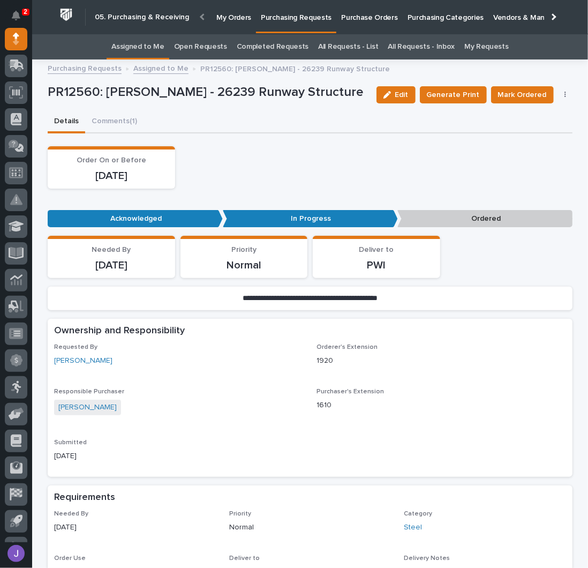
click at [157, 50] on link "Assigned to Me" at bounding box center [137, 46] width 53 height 25
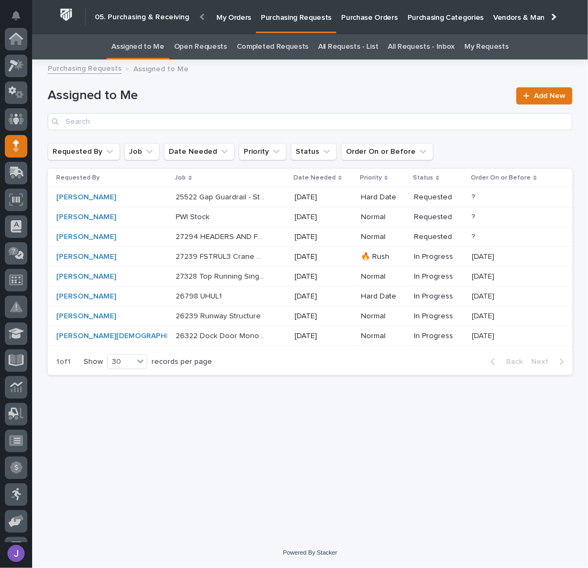
scroll to position [107, 0]
click at [239, 336] on p "26322 Dock Door Monorail & Eng Test Lab" at bounding box center [222, 334] width 92 height 11
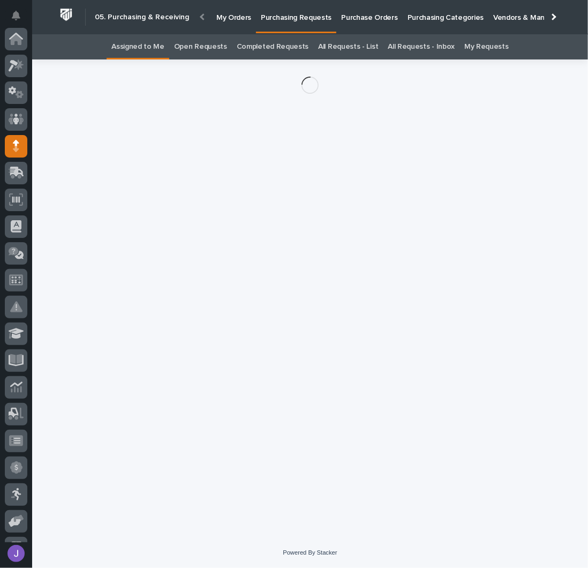
scroll to position [107, 0]
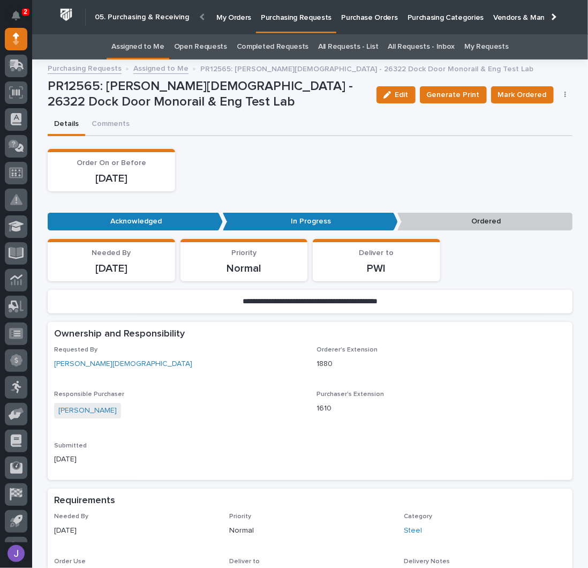
click at [560, 100] on div "Edit Generate Print Mark Ordered Cancel Order Edit Linked PO's" at bounding box center [472, 95] width 201 height 32
click at [564, 94] on icon "button" at bounding box center [565, 94] width 2 height 7
click at [352, 176] on div "Order On or Before [DATE]" at bounding box center [310, 170] width 525 height 42
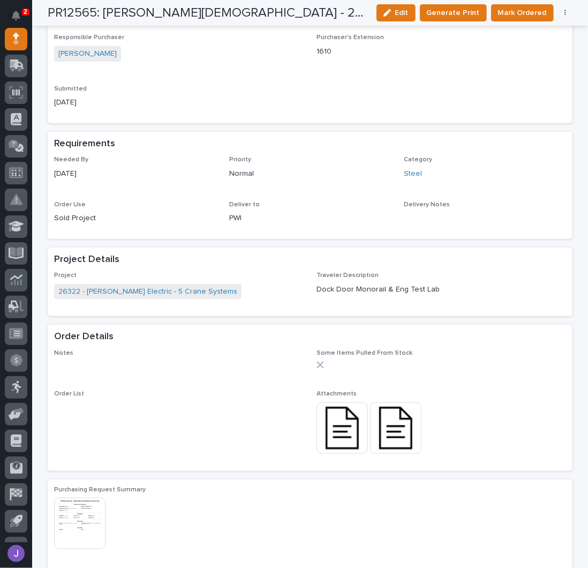
scroll to position [0, 0]
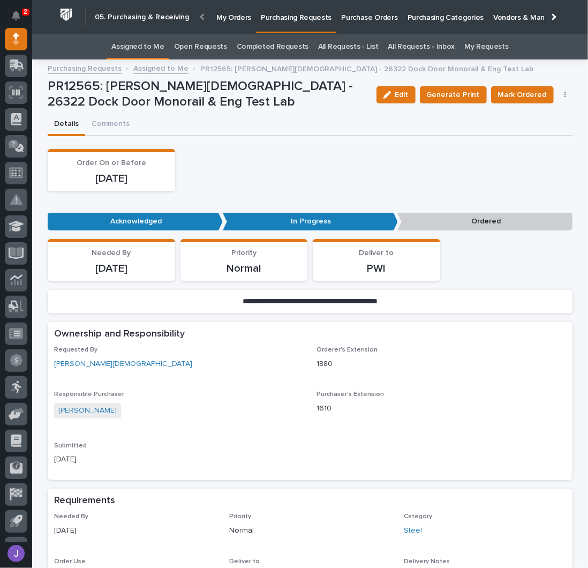
click at [148, 41] on link "Assigned to Me" at bounding box center [137, 46] width 53 height 25
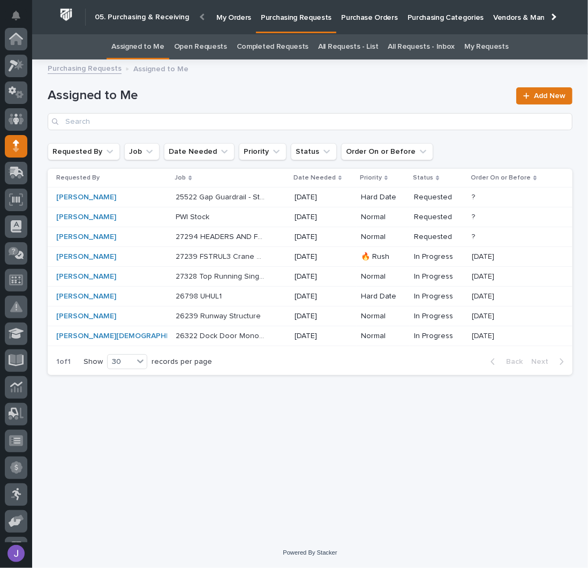
scroll to position [107, 0]
click at [338, 48] on link "All Requests - List" at bounding box center [348, 46] width 60 height 25
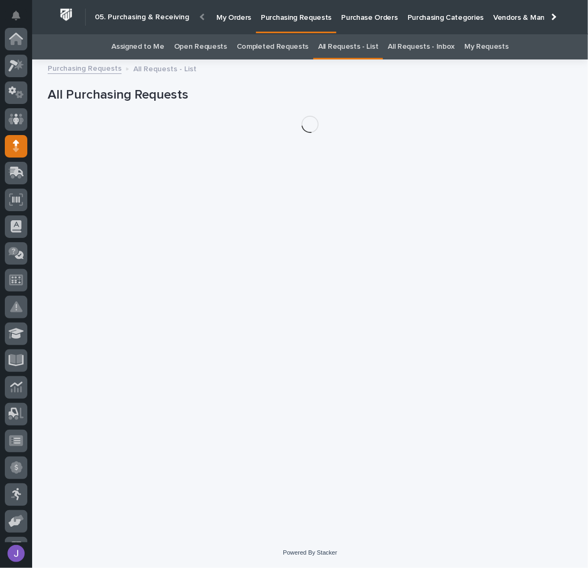
scroll to position [107, 0]
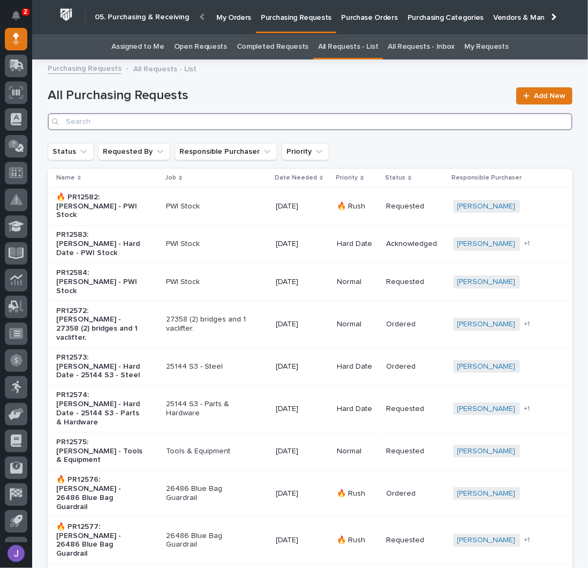
click at [152, 118] on input "Search" at bounding box center [310, 121] width 525 height 17
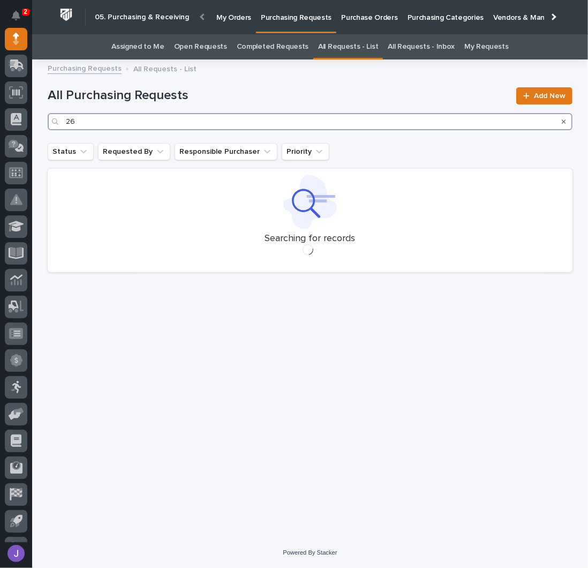
type input "2"
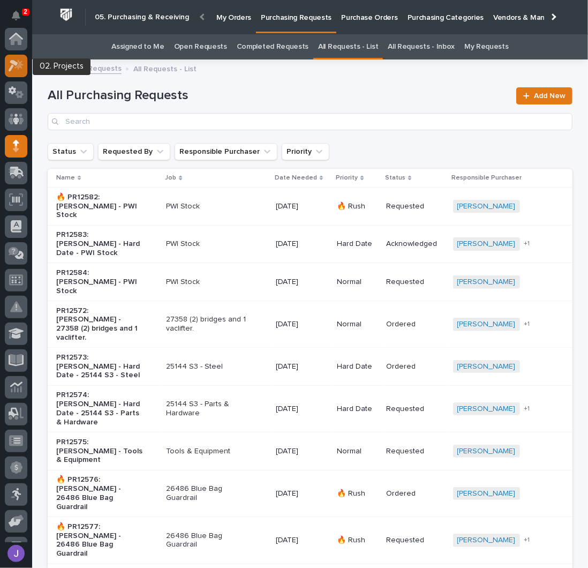
click at [24, 67] on div at bounding box center [16, 66] width 22 height 22
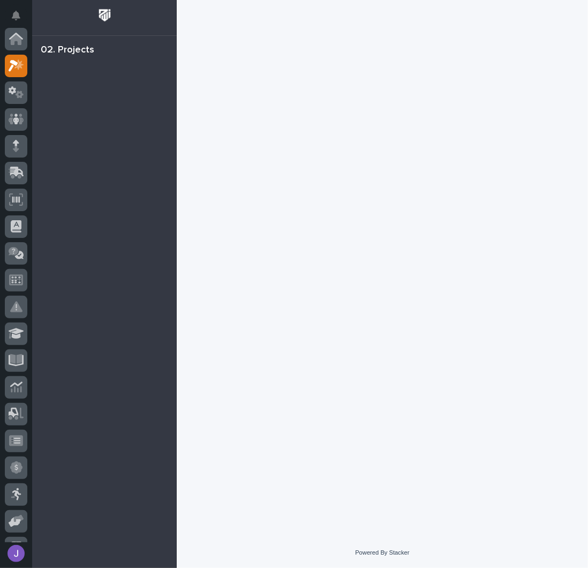
scroll to position [27, 0]
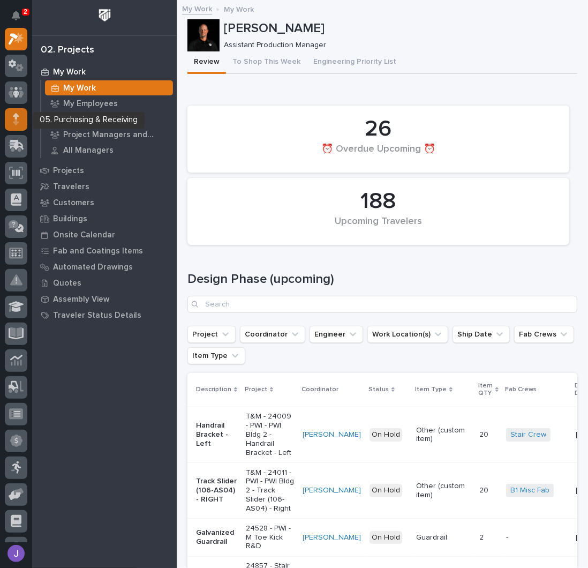
click at [23, 125] on div at bounding box center [16, 119] width 22 height 22
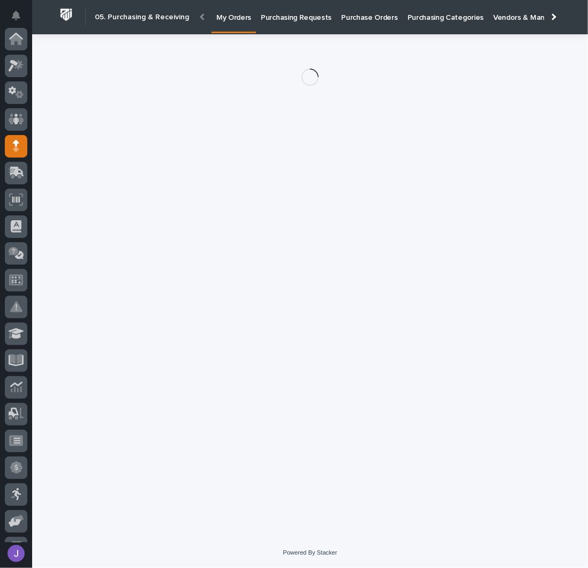
scroll to position [107, 0]
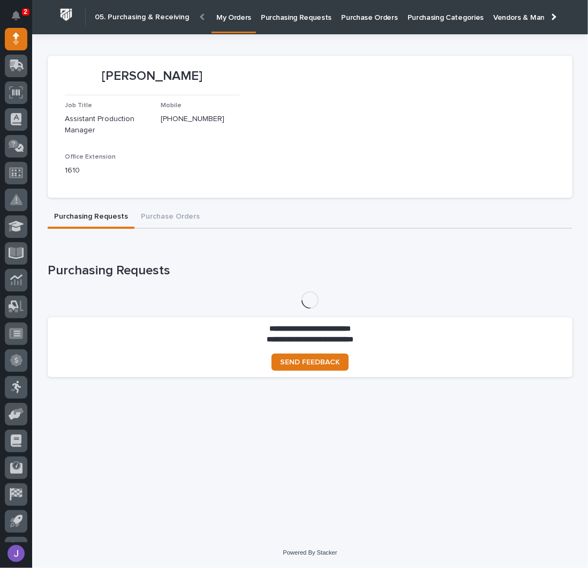
click at [368, 17] on p "Purchase Orders" at bounding box center [369, 11] width 56 height 22
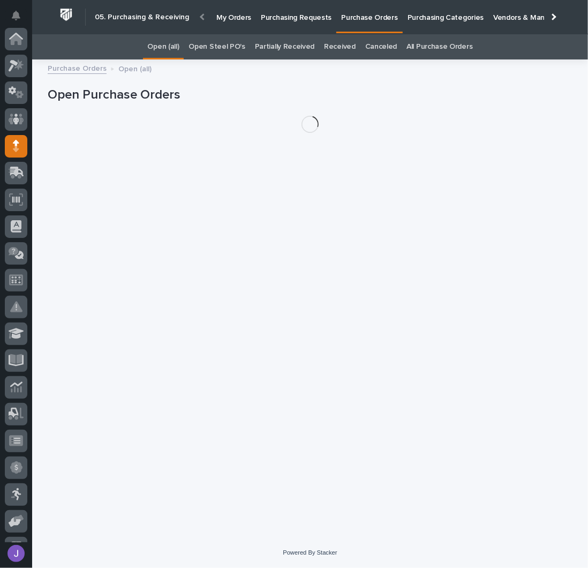
scroll to position [107, 0]
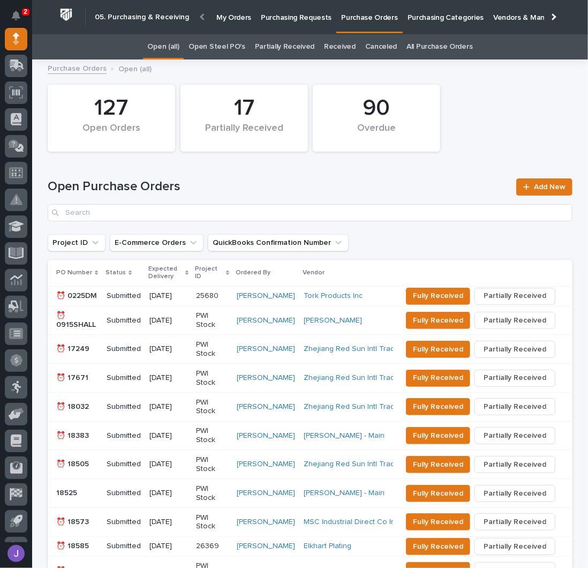
click at [420, 44] on link "All Purchase Orders" at bounding box center [439, 46] width 66 height 25
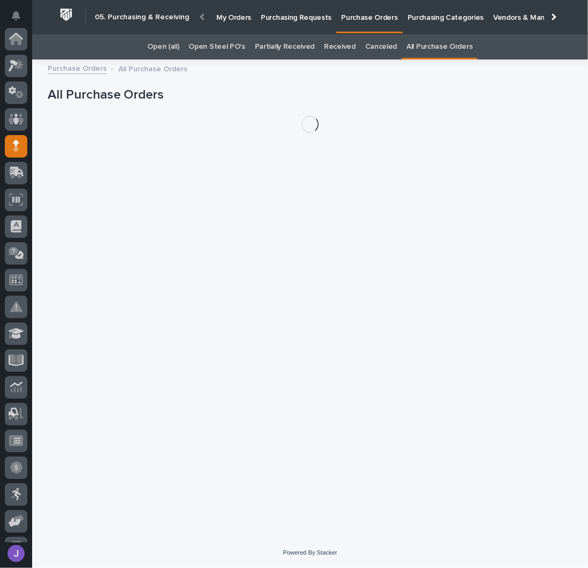
scroll to position [107, 0]
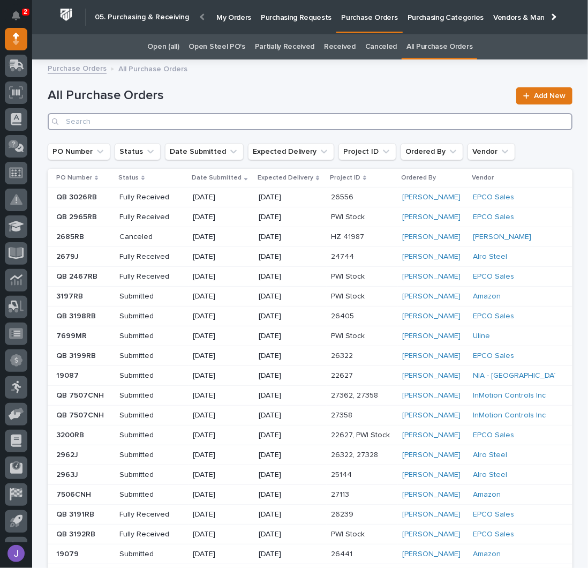
click at [133, 123] on input "Search" at bounding box center [310, 121] width 525 height 17
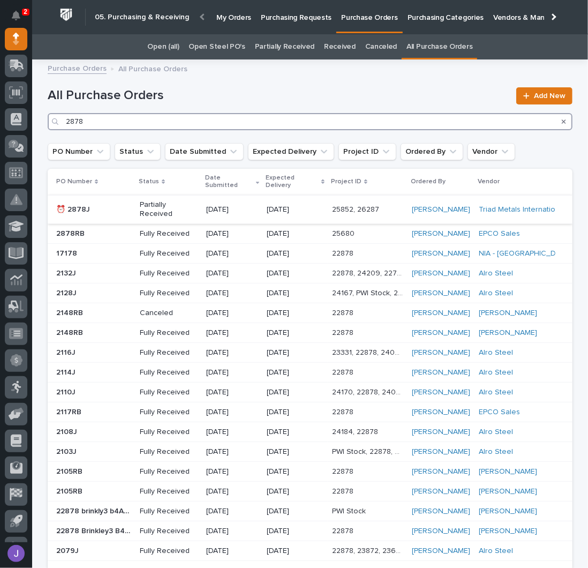
type input "2878"
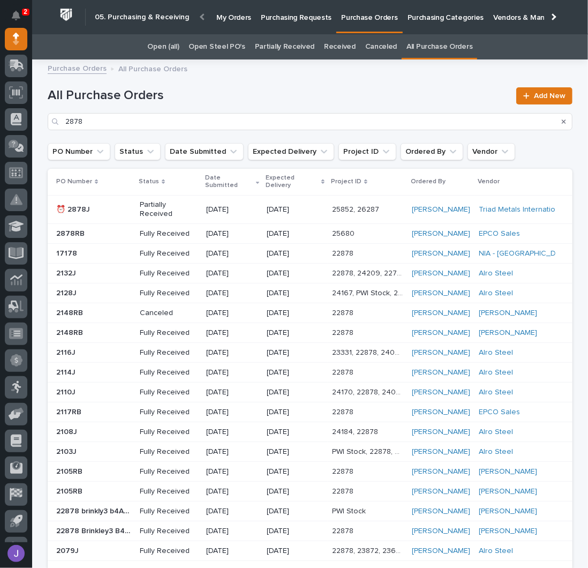
click at [101, 210] on p at bounding box center [93, 209] width 75 height 9
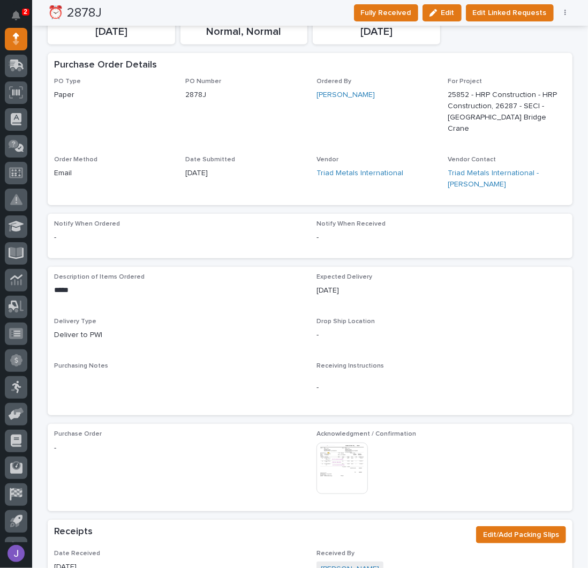
scroll to position [428, 0]
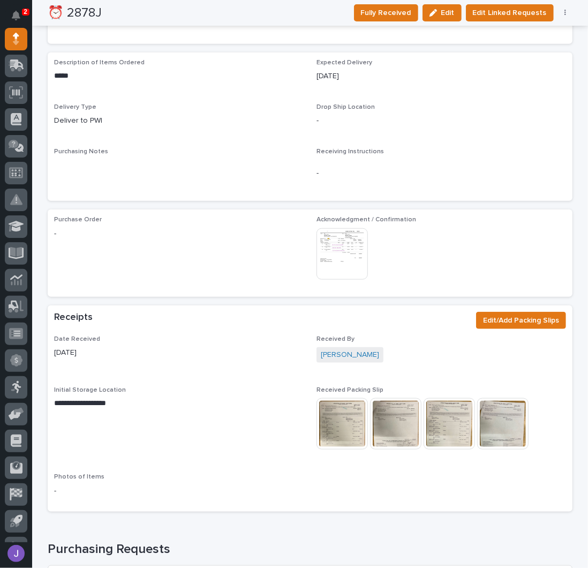
click at [345, 426] on img at bounding box center [341, 423] width 51 height 51
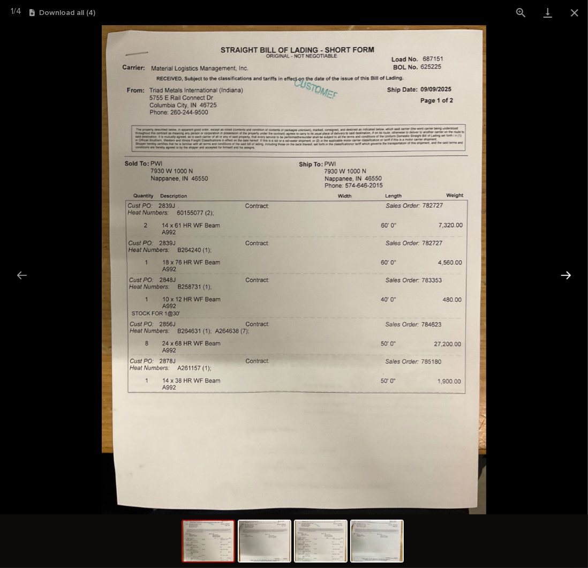
click at [567, 277] on button "Next slide" at bounding box center [566, 275] width 22 height 21
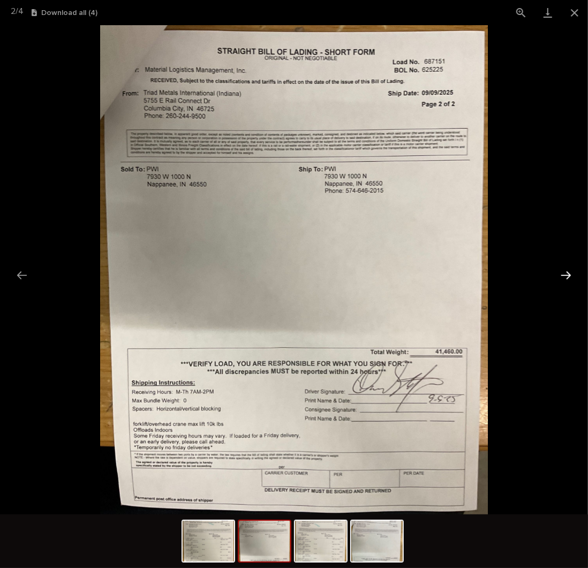
click at [567, 277] on button "Next slide" at bounding box center [566, 275] width 22 height 21
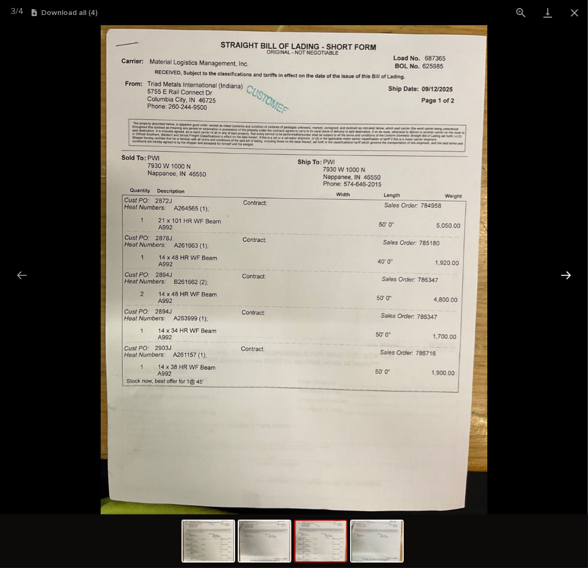
click at [567, 277] on button "Next slide" at bounding box center [566, 275] width 22 height 21
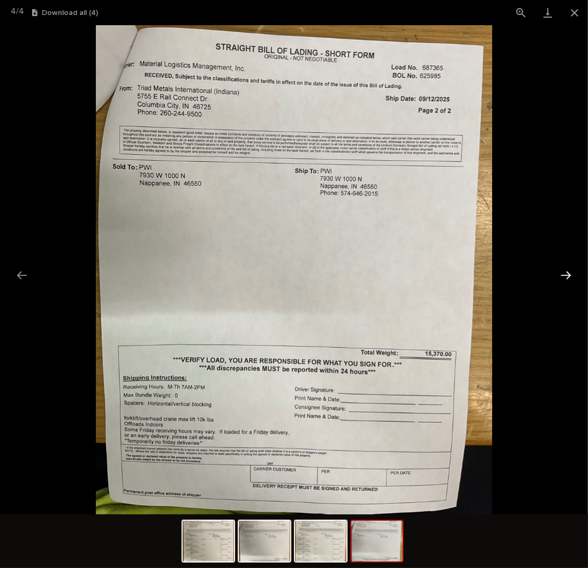
click at [567, 277] on button "Next slide" at bounding box center [566, 275] width 22 height 21
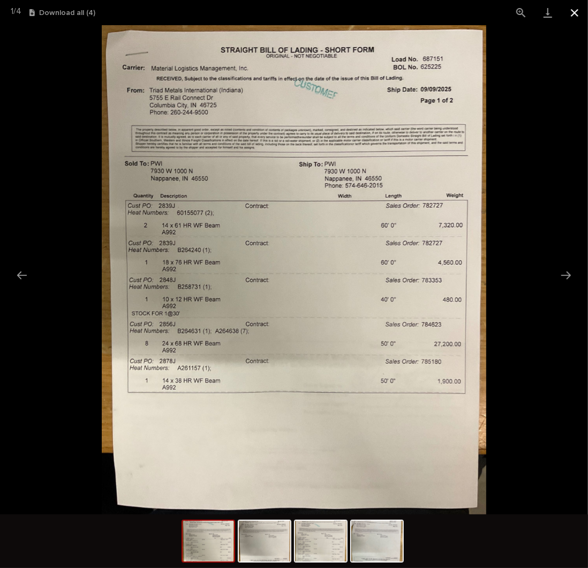
click at [577, 9] on button "Close gallery" at bounding box center [574, 12] width 27 height 25
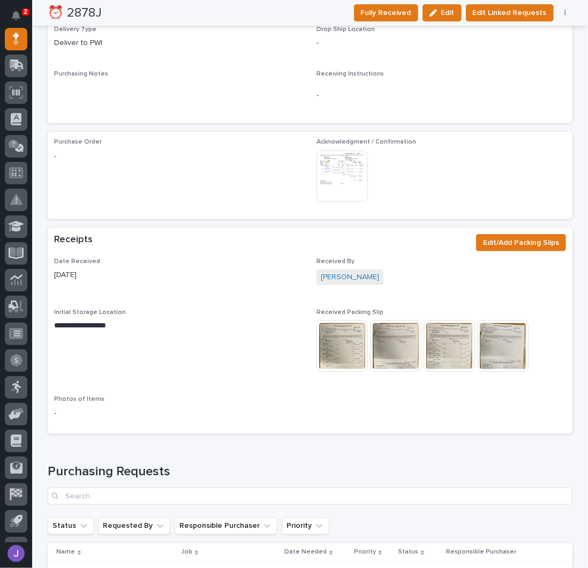
scroll to position [643, 0]
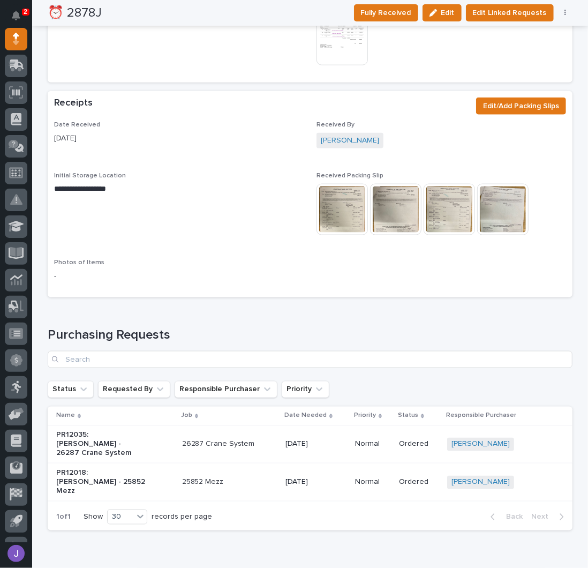
click at [336, 206] on img at bounding box center [341, 209] width 51 height 51
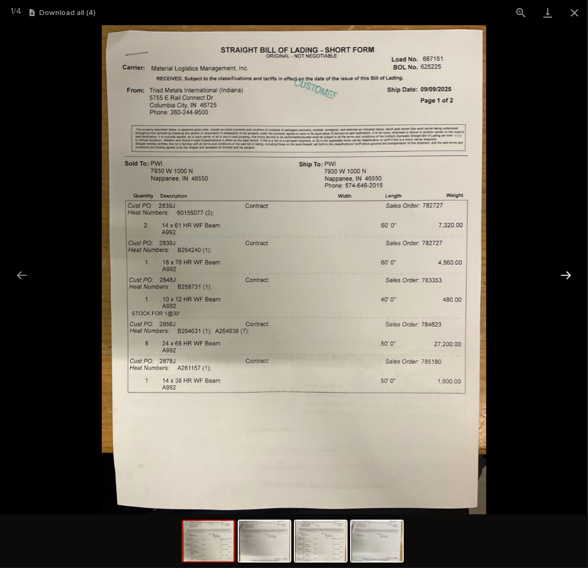
click at [568, 274] on button "Next slide" at bounding box center [566, 275] width 22 height 21
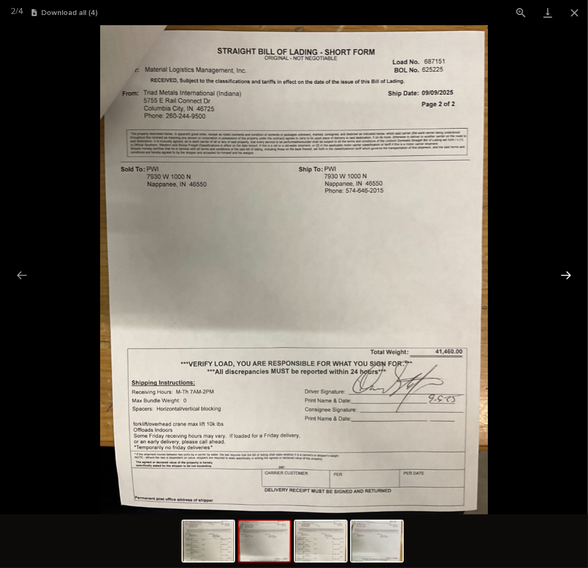
click at [568, 274] on button "Next slide" at bounding box center [566, 275] width 22 height 21
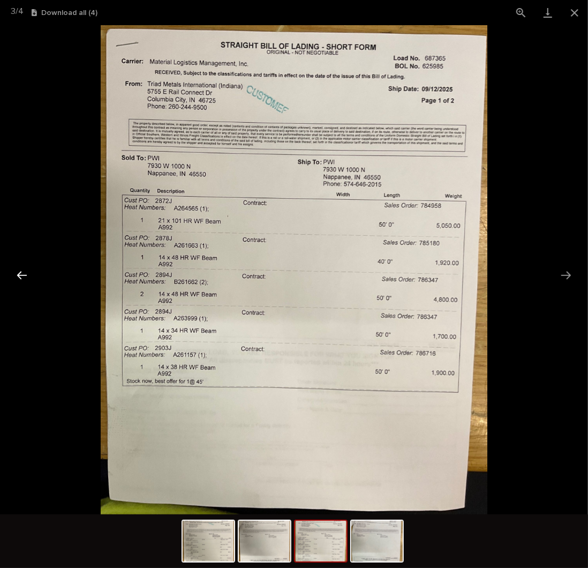
click at [18, 275] on button "Previous slide" at bounding box center [22, 275] width 22 height 21
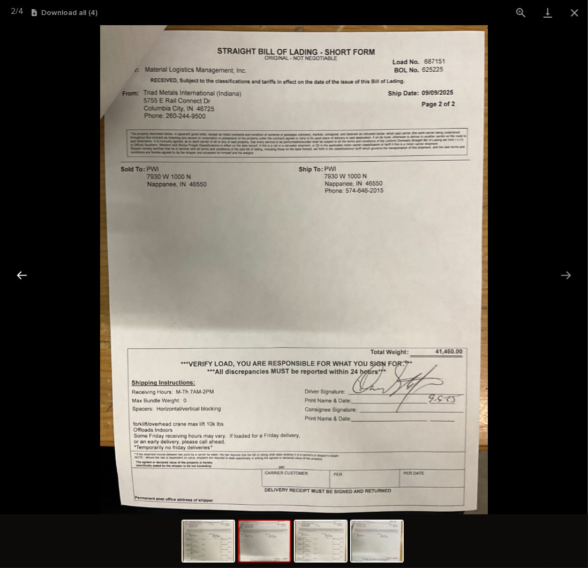
click at [21, 275] on button "Previous slide" at bounding box center [22, 275] width 22 height 21
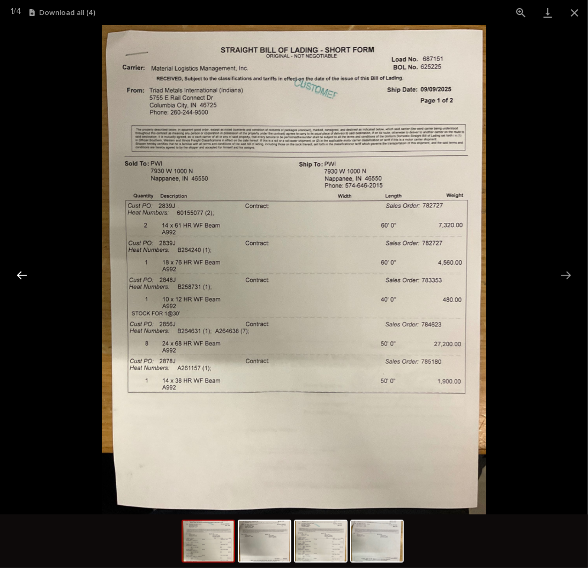
click at [21, 276] on button "Previous slide" at bounding box center [22, 275] width 22 height 21
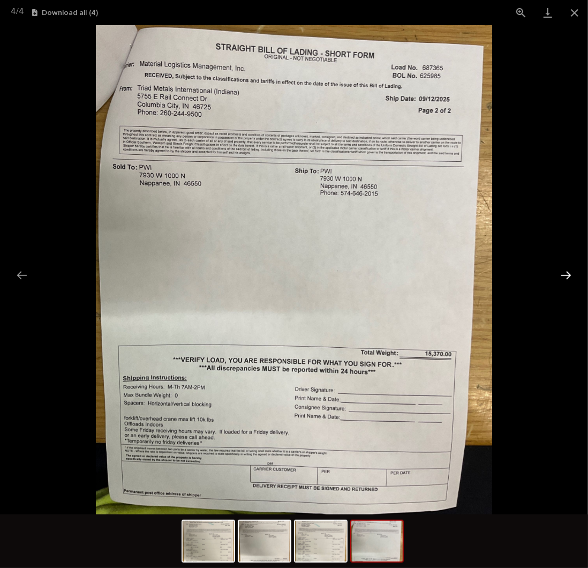
click at [574, 275] on button "Next slide" at bounding box center [566, 275] width 22 height 21
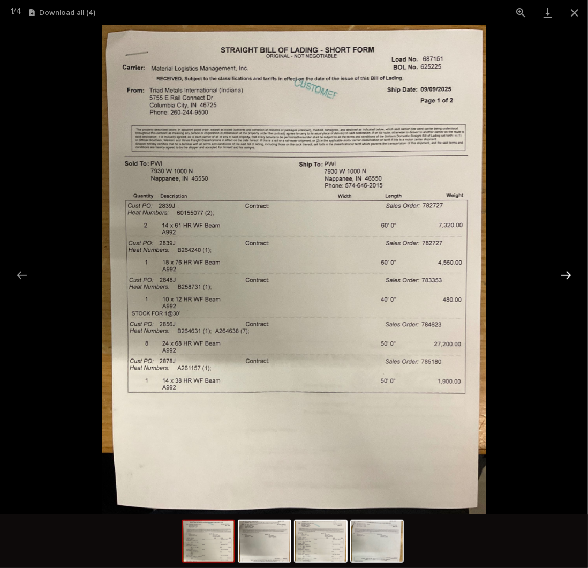
click at [571, 274] on button "Next slide" at bounding box center [566, 275] width 22 height 21
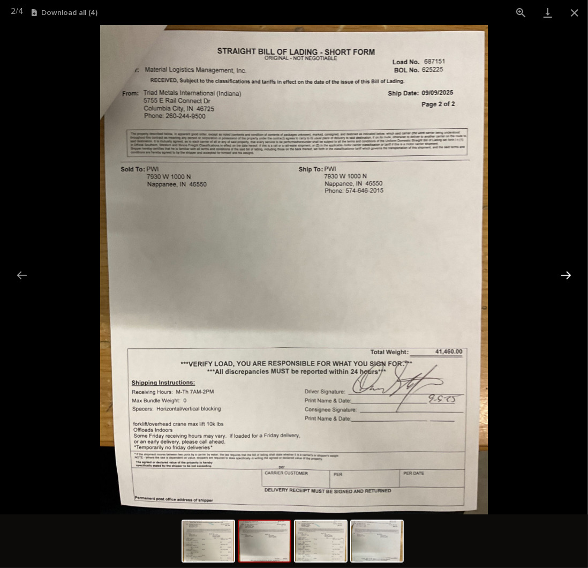
click at [570, 274] on button "Next slide" at bounding box center [566, 275] width 22 height 21
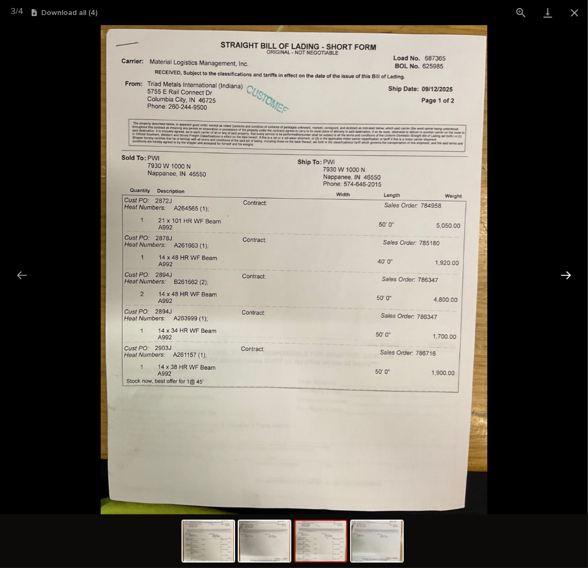
click at [568, 270] on button "Next slide" at bounding box center [566, 275] width 22 height 21
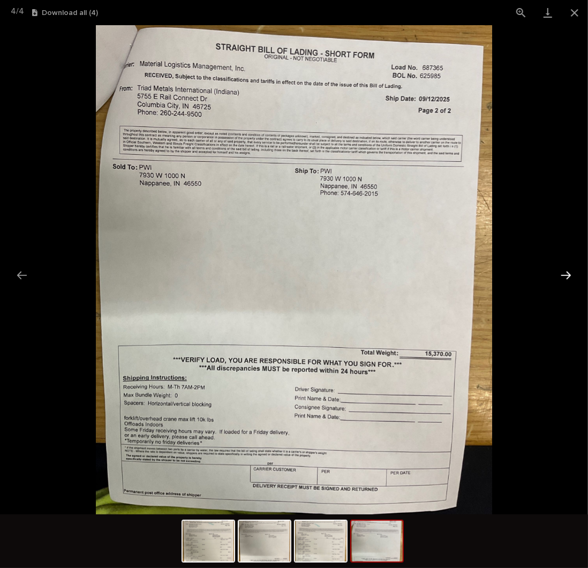
click at [568, 270] on button "Next slide" at bounding box center [566, 275] width 22 height 21
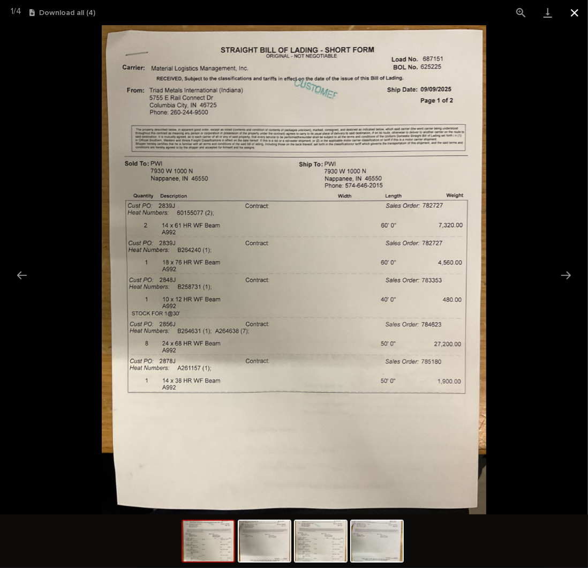
click at [577, 16] on button "Close gallery" at bounding box center [574, 12] width 27 height 25
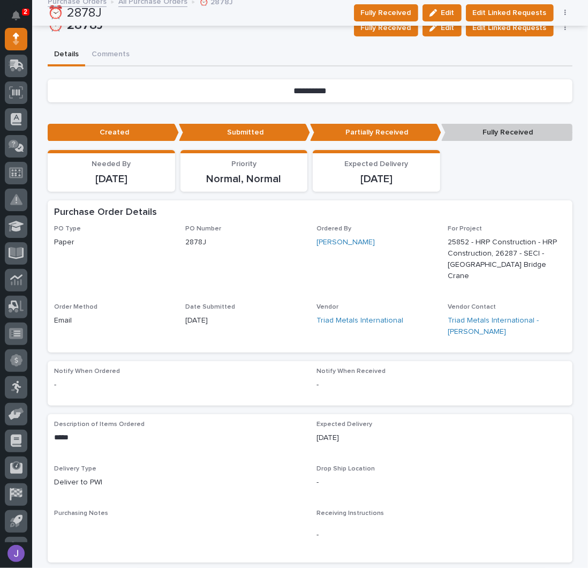
scroll to position [0, 0]
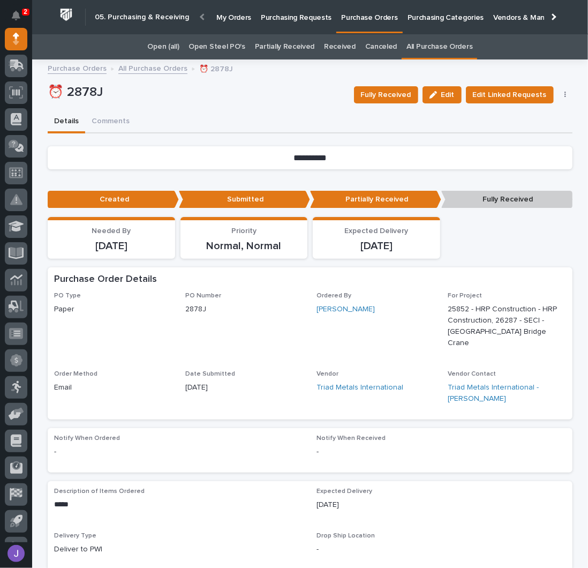
click at [218, 44] on link "Open Steel PO's" at bounding box center [217, 46] width 56 height 25
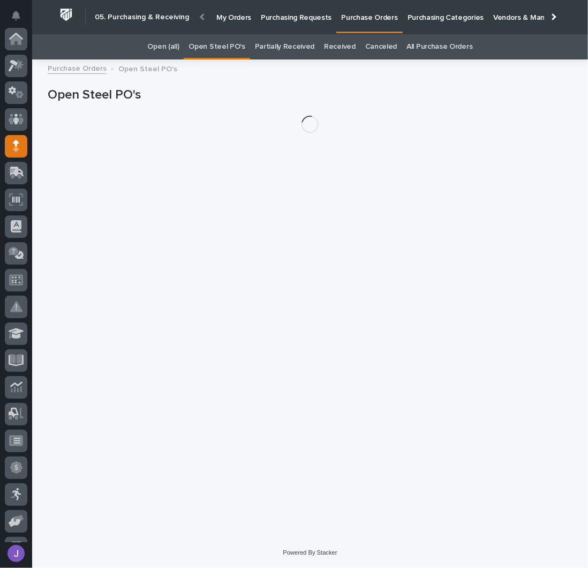
scroll to position [107, 0]
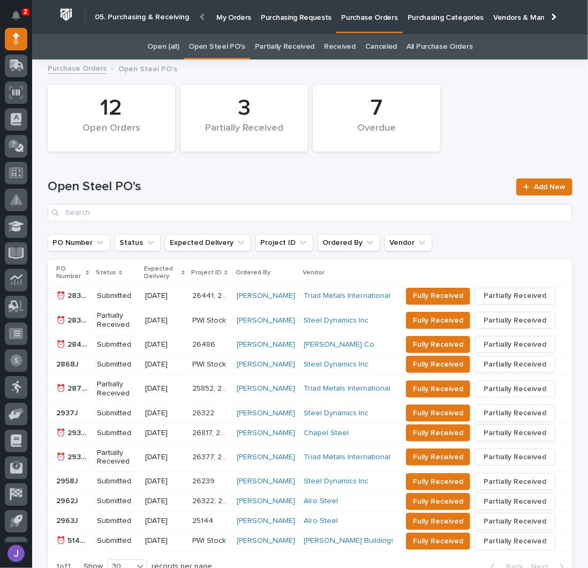
click at [281, 19] on p "Purchasing Requests" at bounding box center [296, 11] width 71 height 22
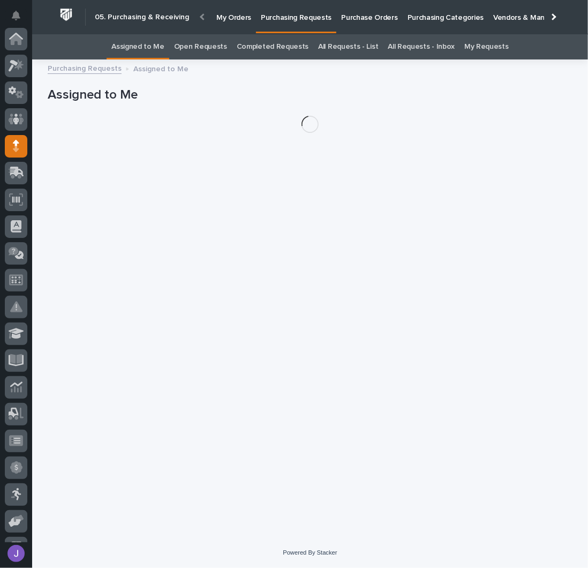
scroll to position [107, 0]
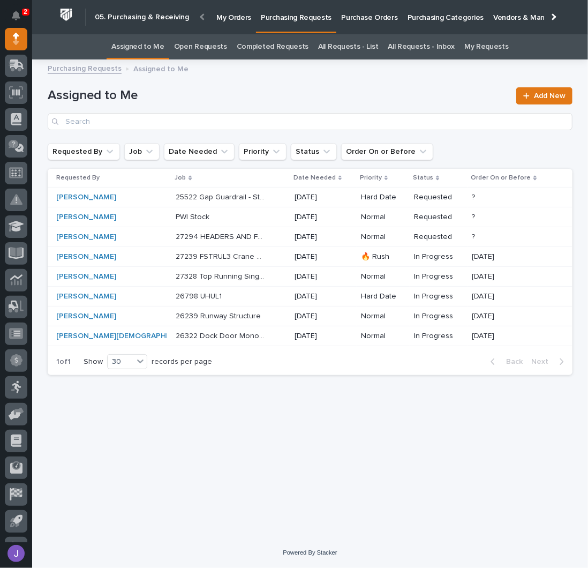
click at [239, 90] on h1 "Assigned to Me" at bounding box center [279, 96] width 462 height 16
click at [257, 216] on div "PWI Stock PWI Stock" at bounding box center [231, 217] width 110 height 18
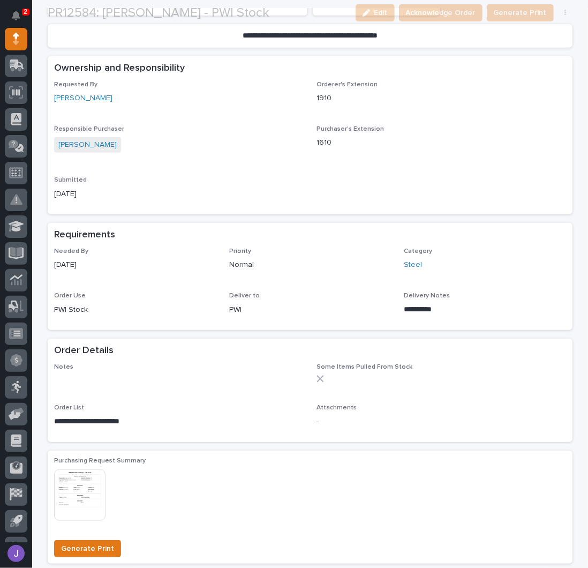
scroll to position [285, 0]
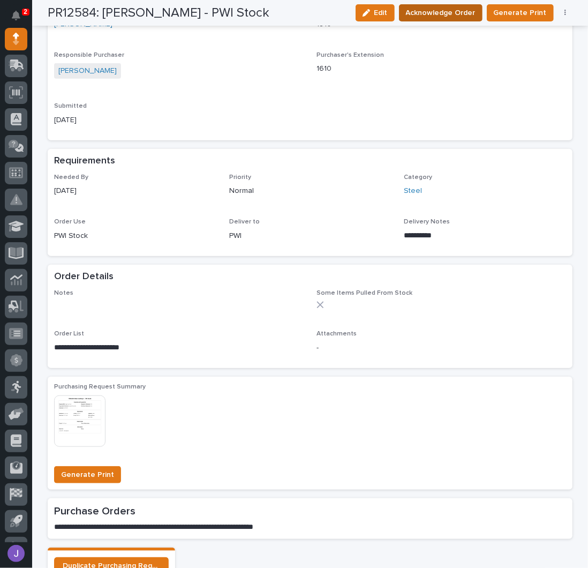
click at [461, 13] on span "Acknowledge Order" at bounding box center [441, 12] width 70 height 13
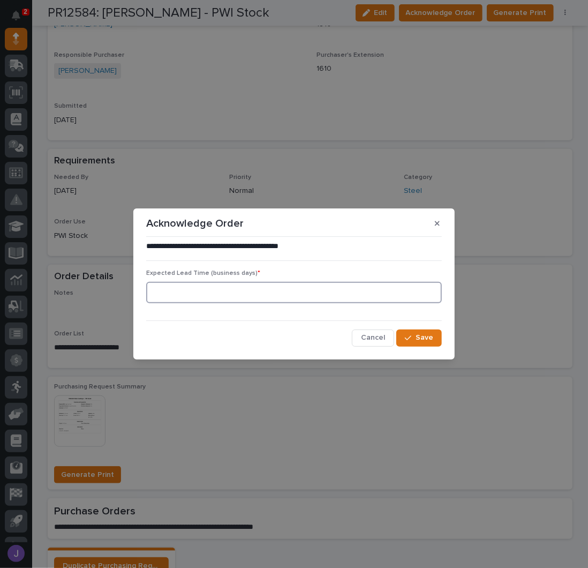
click at [321, 293] on input at bounding box center [294, 292] width 296 height 21
type input "0"
click at [440, 340] on button "Save" at bounding box center [419, 337] width 46 height 17
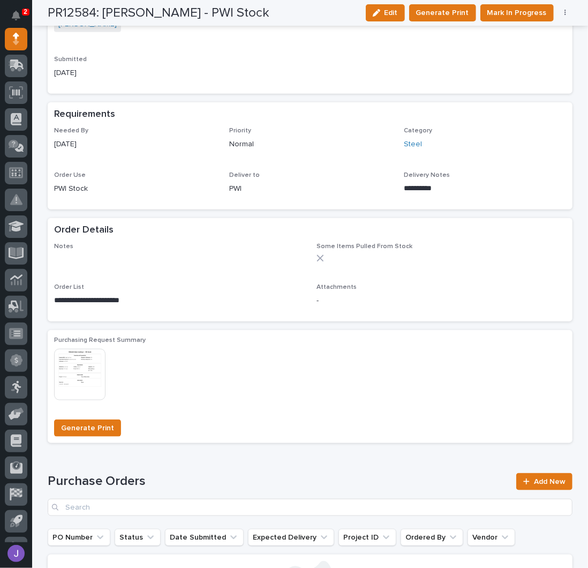
scroll to position [0, 0]
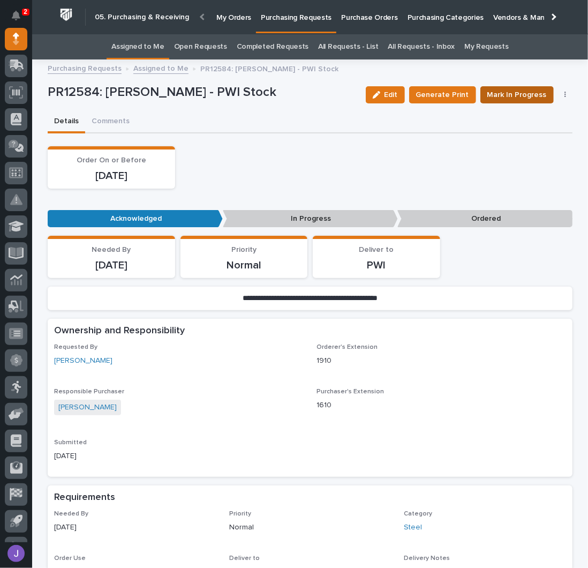
click at [504, 89] on span "Mark In Progress" at bounding box center [516, 94] width 59 height 13
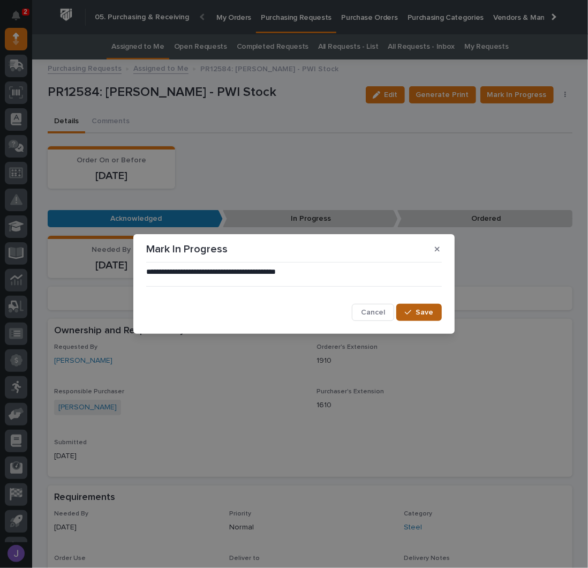
click at [420, 316] on span "Save" at bounding box center [425, 312] width 18 height 10
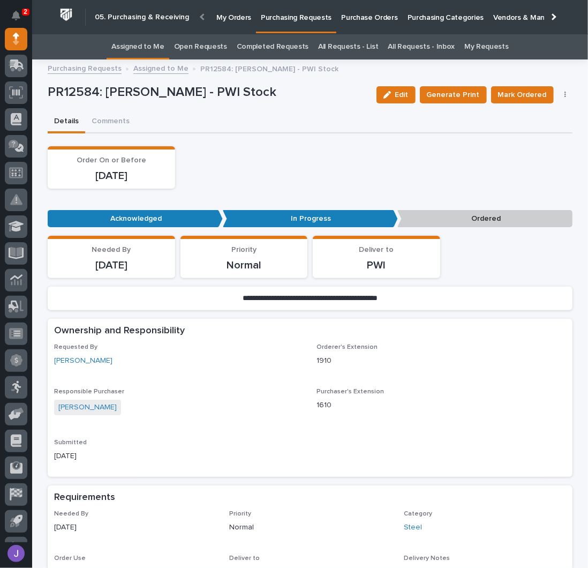
click at [156, 48] on link "Assigned to Me" at bounding box center [137, 46] width 53 height 25
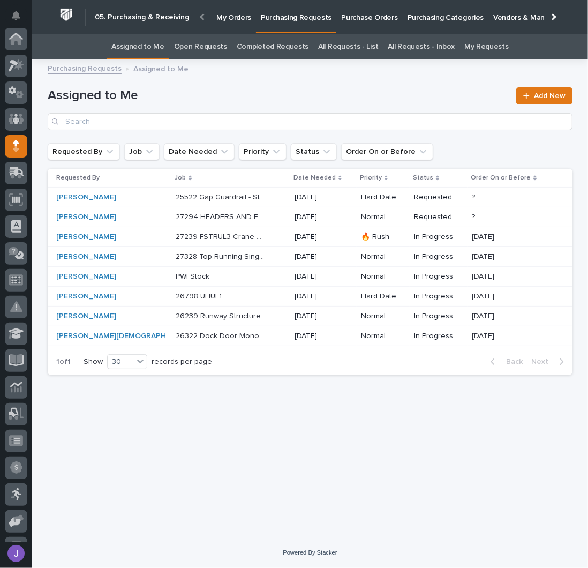
scroll to position [107, 0]
click at [126, 232] on div "[PERSON_NAME]" at bounding box center [100, 236] width 89 height 9
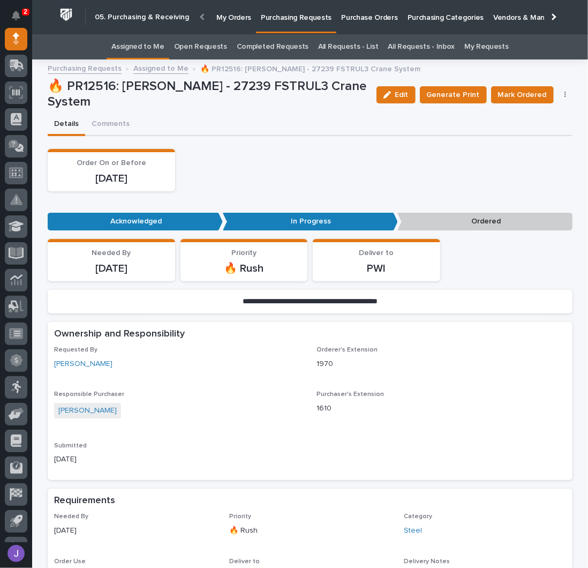
click at [147, 41] on link "Assigned to Me" at bounding box center [137, 46] width 53 height 25
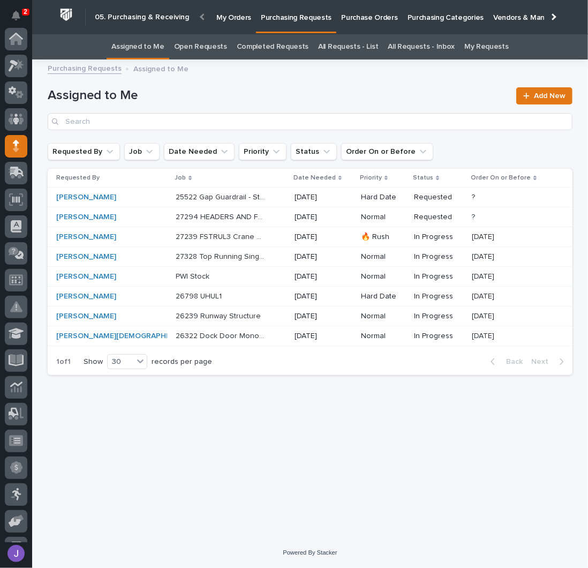
scroll to position [107, 0]
click at [250, 314] on div "26239 Runway Structure 26239 Runway Structure" at bounding box center [231, 316] width 110 height 18
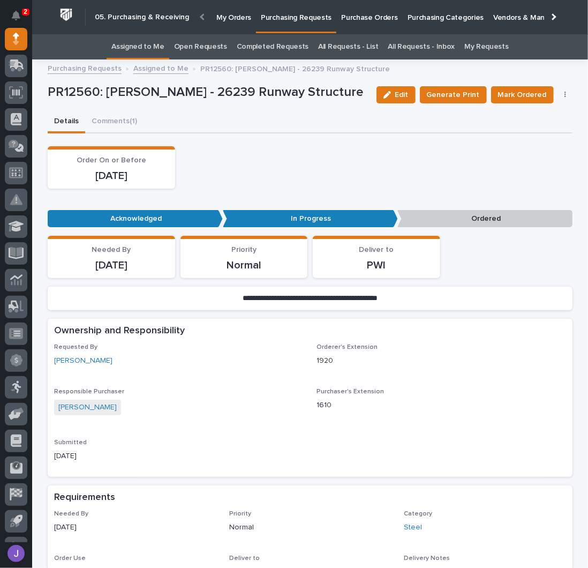
click at [139, 46] on link "Assigned to Me" at bounding box center [137, 46] width 53 height 25
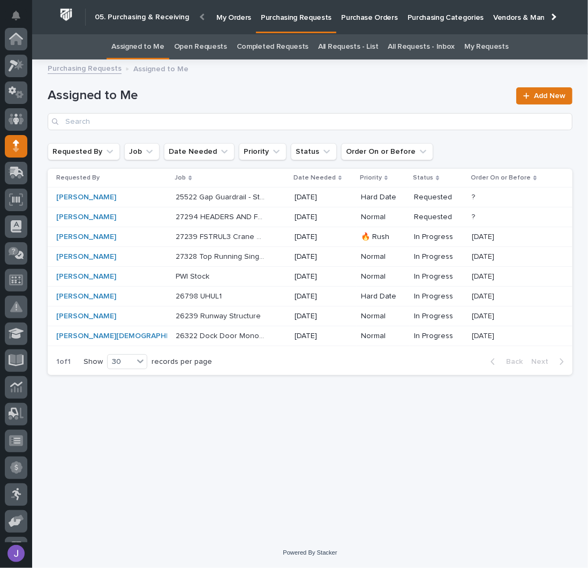
scroll to position [107, 0]
click at [208, 294] on p at bounding box center [220, 296] width 89 height 9
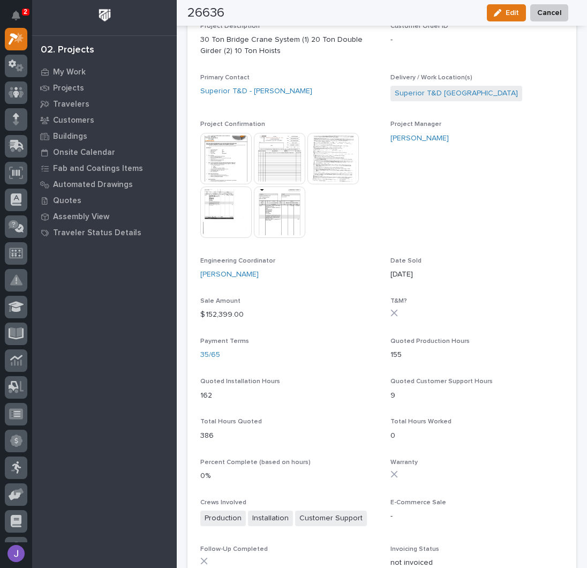
scroll to position [71, 0]
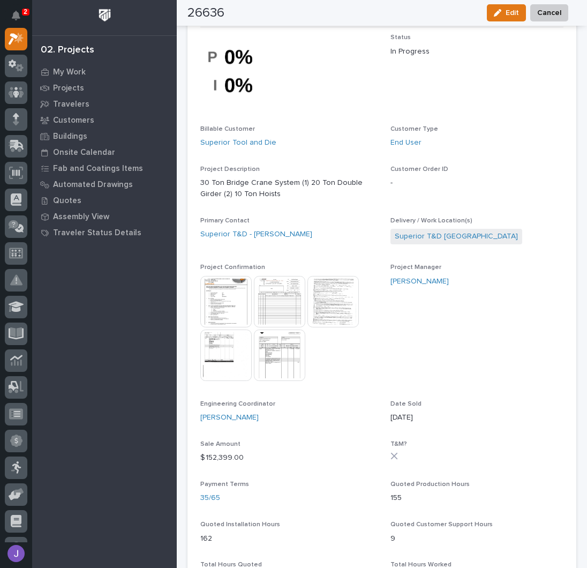
click at [237, 280] on img at bounding box center [225, 301] width 51 height 51
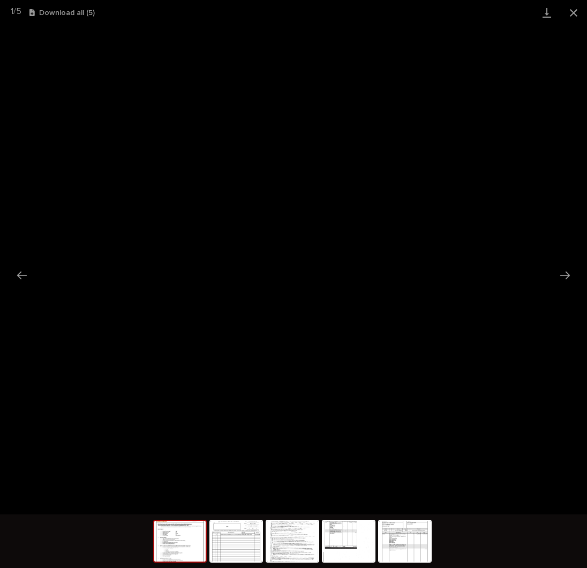
scroll to position [149, 0]
click at [570, 13] on button "Close gallery" at bounding box center [573, 12] width 27 height 25
